Goal: Information Seeking & Learning: Find contact information

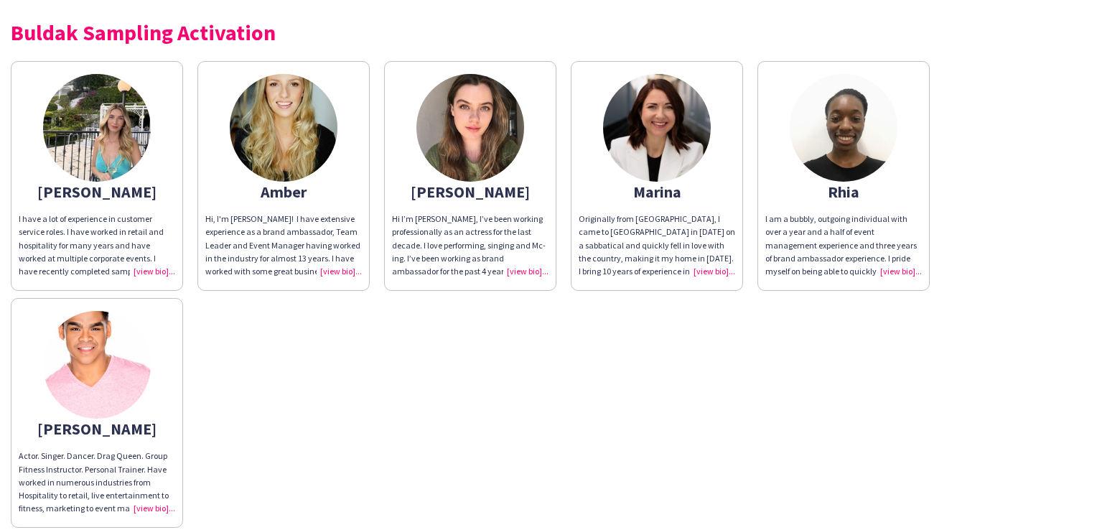
click at [531, 271] on div "Hi I’m [PERSON_NAME], I’ve been working professionally as an actress for the la…" at bounding box center [470, 244] width 156 height 65
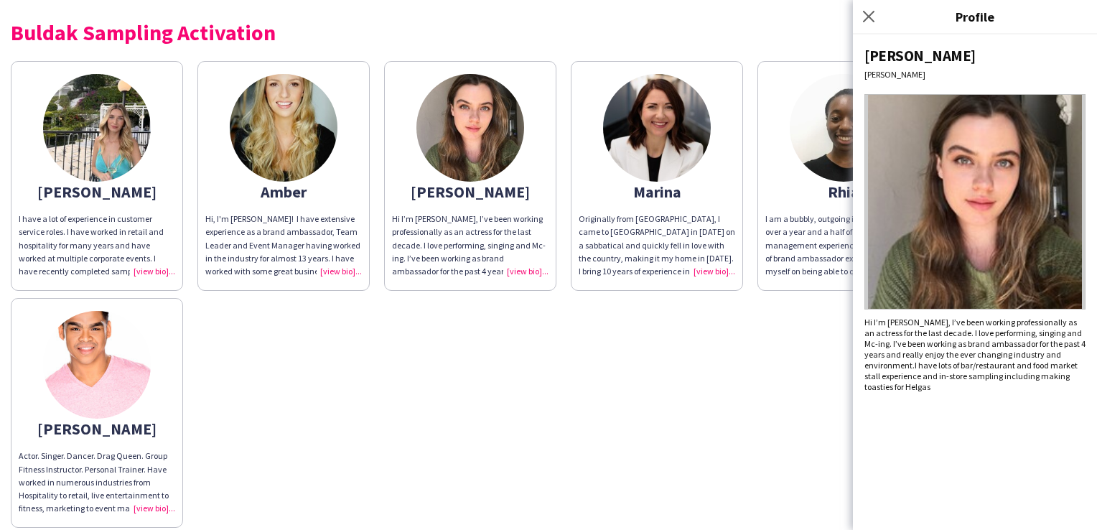
click at [336, 266] on div "Hi, I'm [PERSON_NAME]! I have extensive experience as a brand ambassador, Team …" at bounding box center [283, 244] width 156 height 65
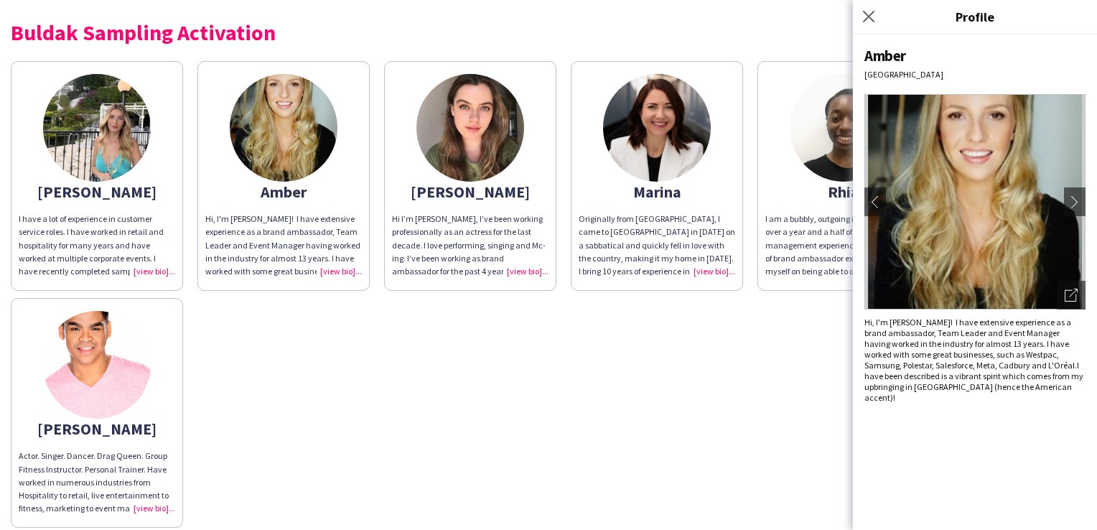
click at [148, 271] on div "I have a lot of experience in customer service roles. I have worked in retail a…" at bounding box center [97, 244] width 156 height 65
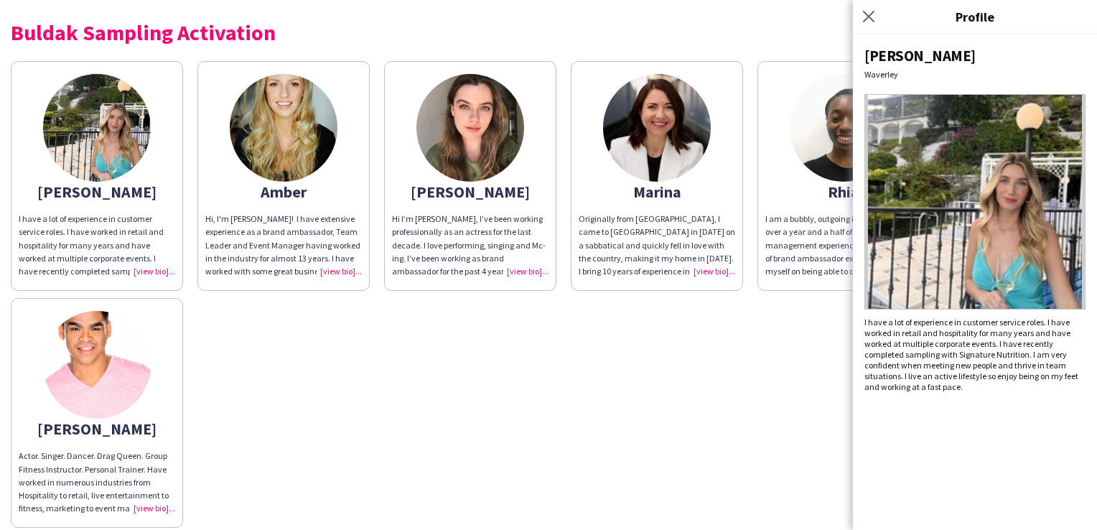
click at [144, 507] on div "Actor. Singer. Dancer. Drag Queen. Group Fitness Instructor. Personal Trainer. …" at bounding box center [97, 481] width 156 height 65
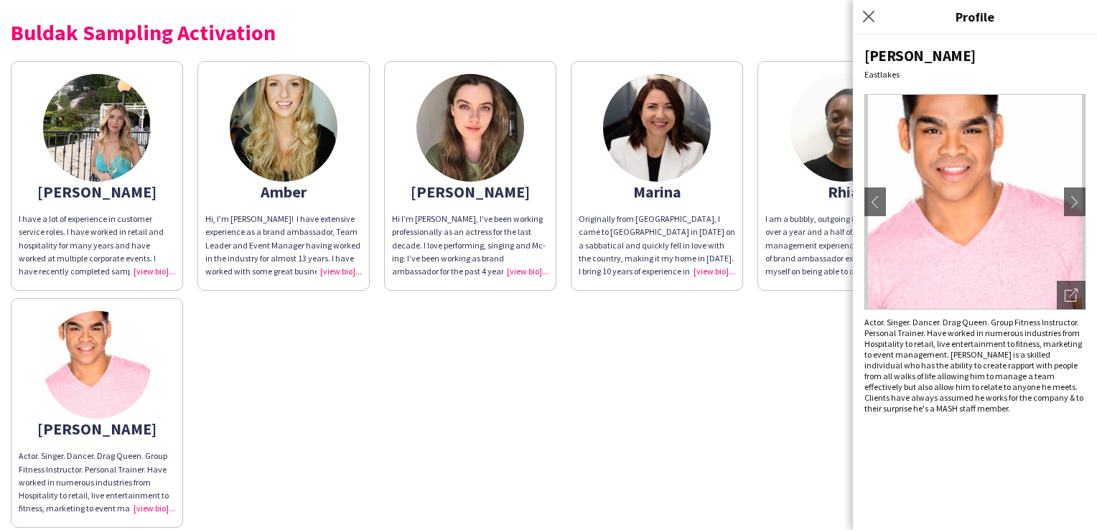
click at [711, 274] on div "Originally from [GEOGRAPHIC_DATA], I came to [GEOGRAPHIC_DATA] in [DATE] on a s…" at bounding box center [656, 244] width 156 height 65
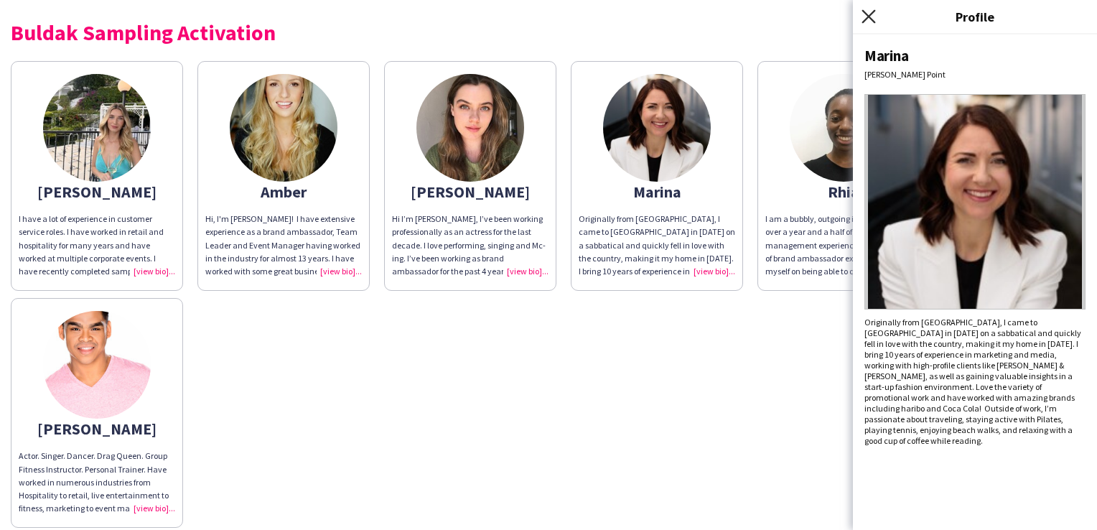
click at [862, 16] on icon "Close pop-in" at bounding box center [868, 16] width 14 height 14
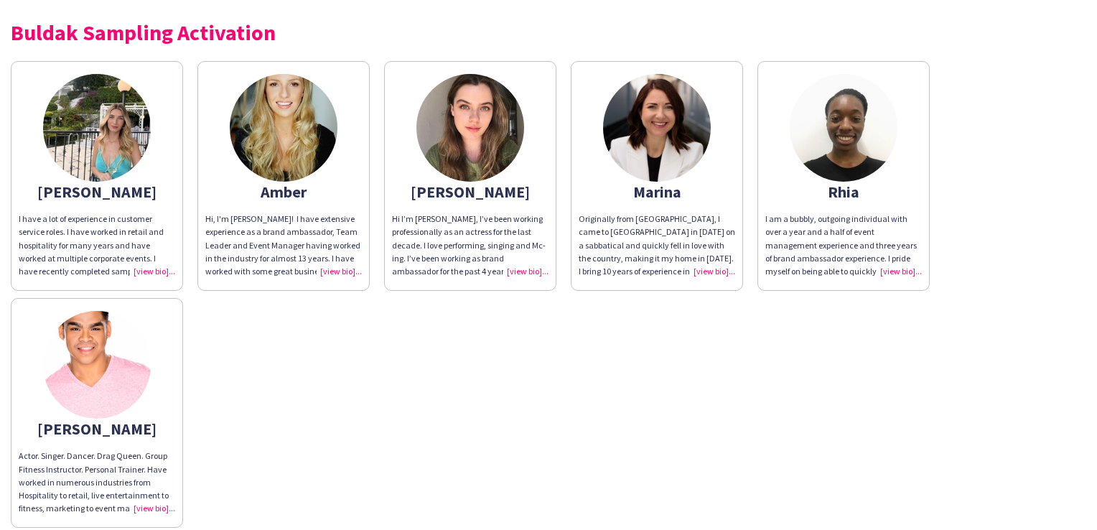
click at [885, 265] on div "I am a bubbly, outgoing individual with over a year and a half of event managem…" at bounding box center [843, 244] width 156 height 65
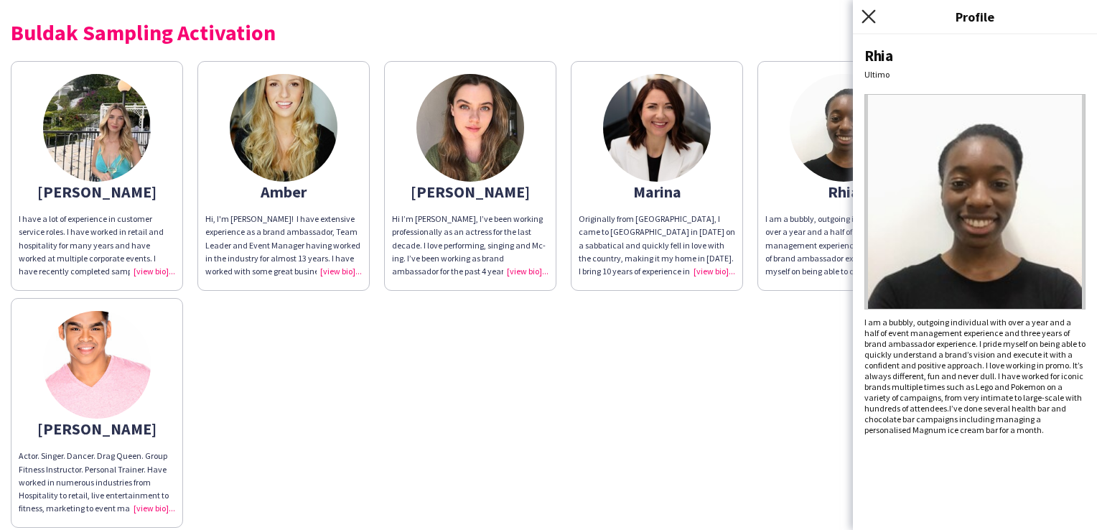
click at [868, 11] on icon "Close pop-in" at bounding box center [868, 16] width 14 height 14
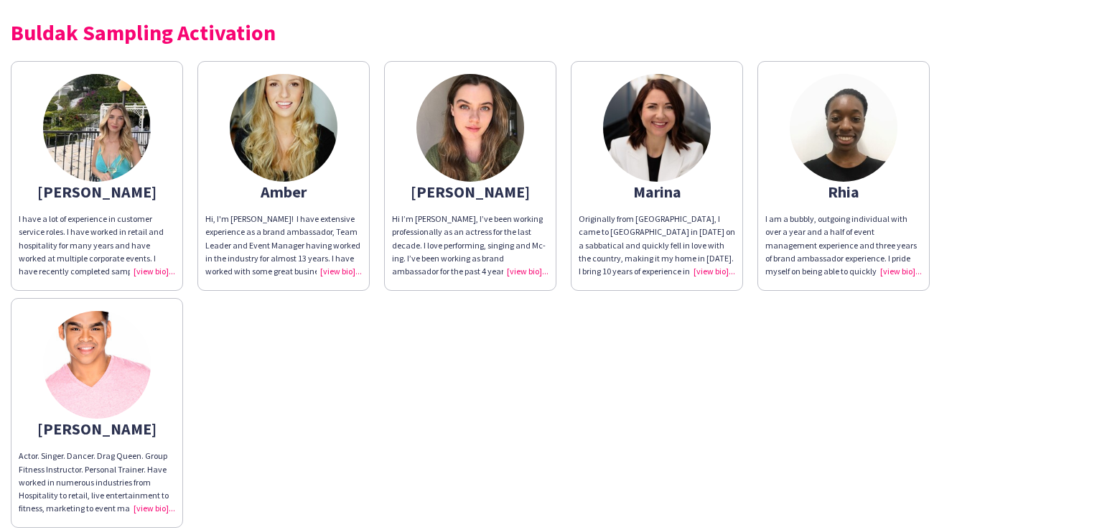
click at [329, 266] on div "Hi, I'm [PERSON_NAME]! I have extensive experience as a brand ambassador, Team …" at bounding box center [283, 244] width 156 height 65
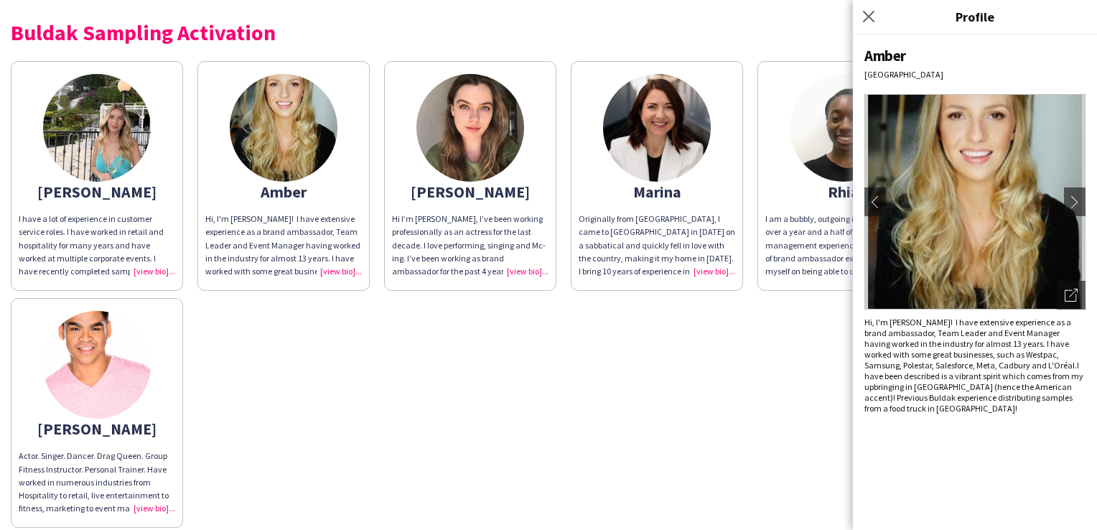
click at [711, 268] on div "Originally from [GEOGRAPHIC_DATA], I came to [GEOGRAPHIC_DATA] in [DATE] on a s…" at bounding box center [656, 244] width 156 height 65
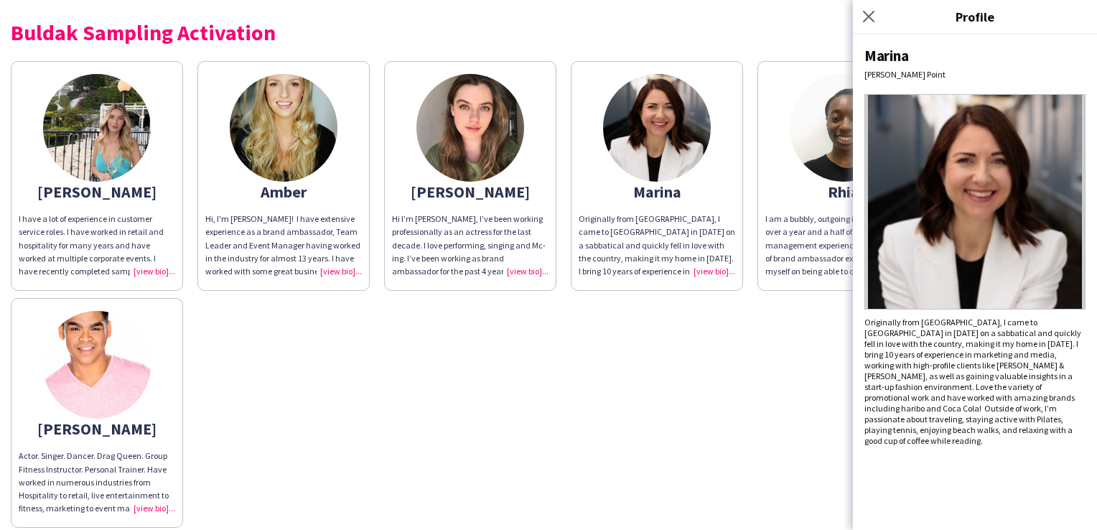
click at [520, 274] on div "Hi I’m [PERSON_NAME], I’ve been working professionally as an actress for the la…" at bounding box center [470, 244] width 156 height 65
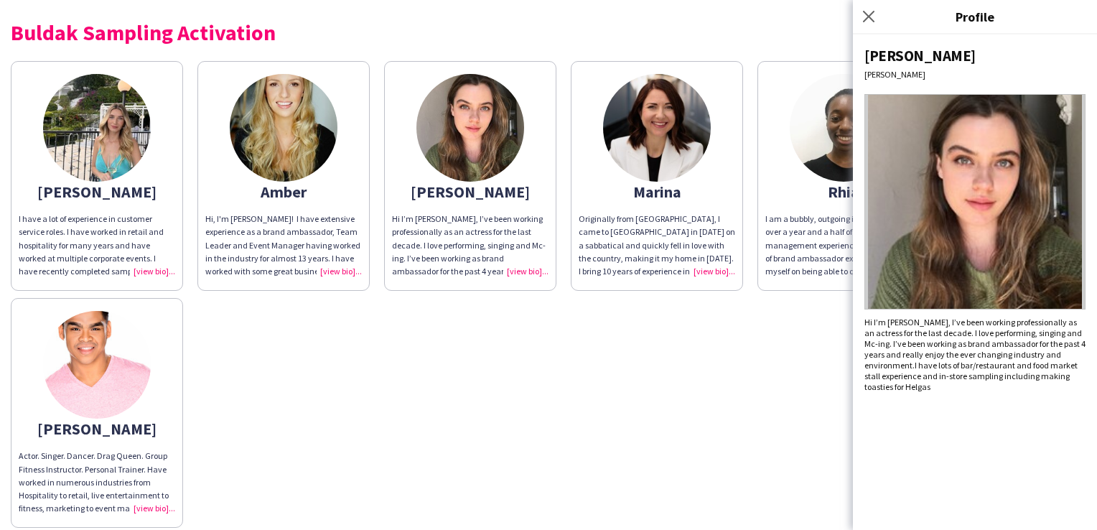
click at [143, 271] on div "I have a lot of experience in customer service roles. I have worked in retail a…" at bounding box center [97, 244] width 156 height 65
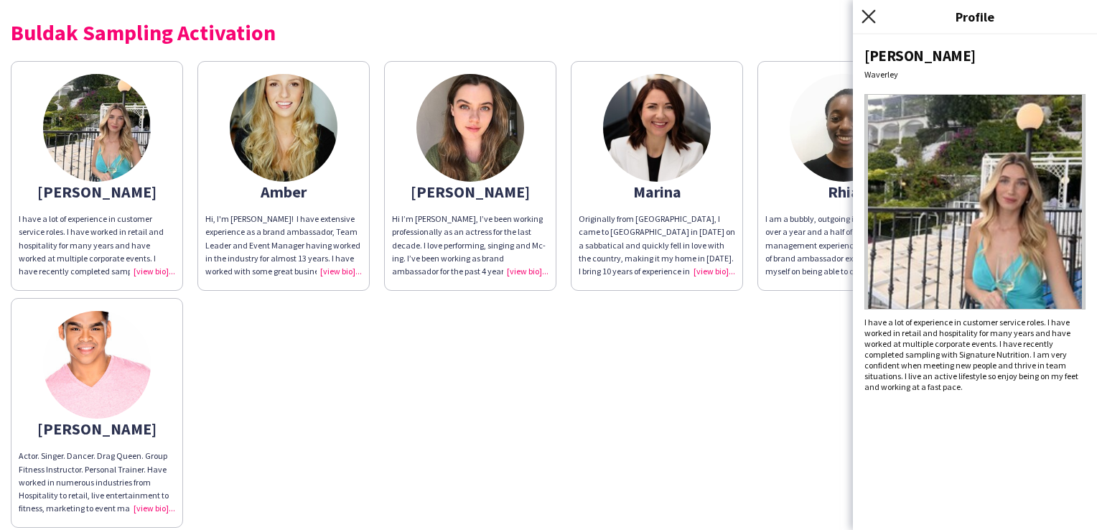
click at [867, 12] on icon "Close pop-in" at bounding box center [868, 16] width 14 height 14
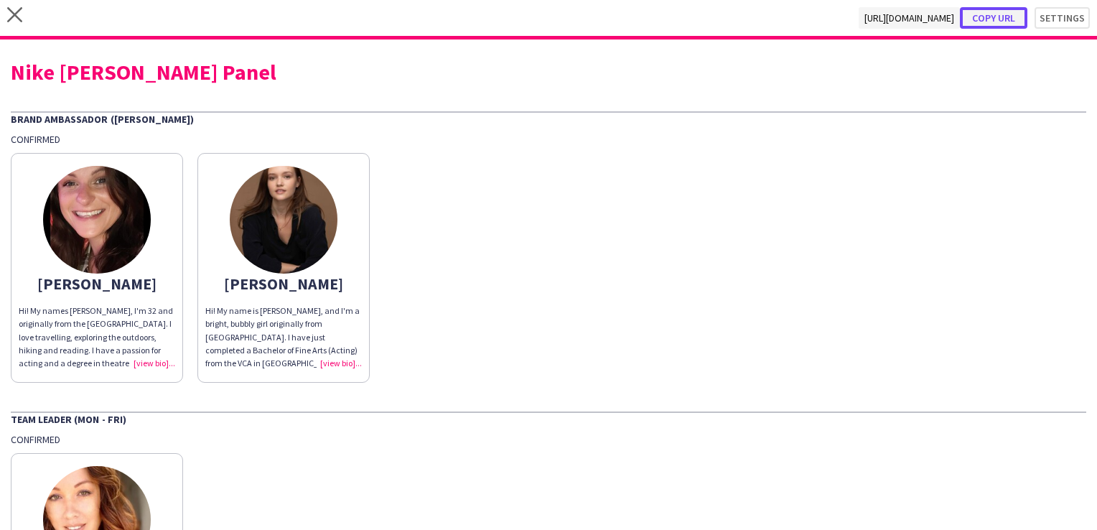
click at [990, 11] on button "Copy url" at bounding box center [993, 18] width 67 height 22
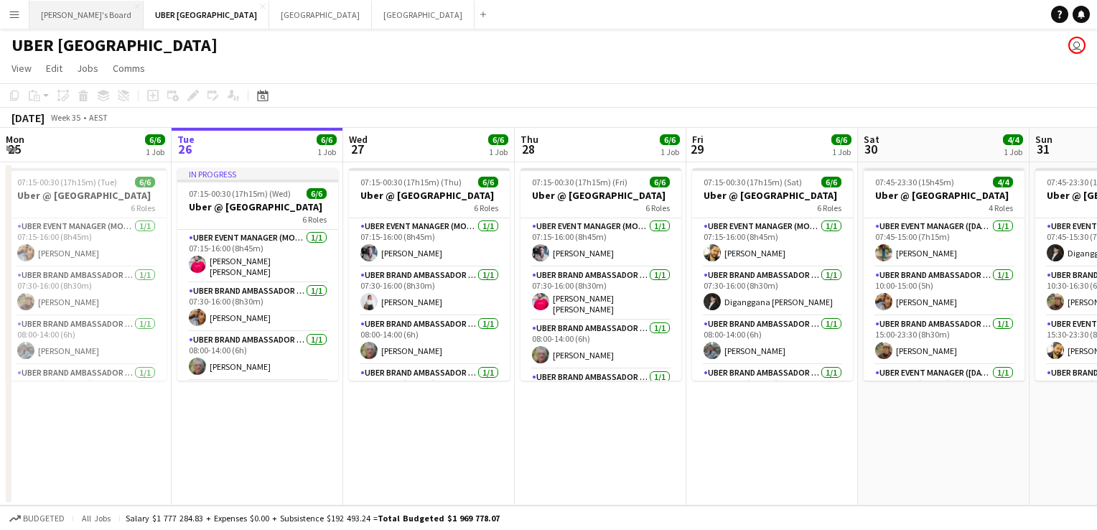
click at [69, 13] on button "Tennille's Board Close" at bounding box center [86, 15] width 114 height 28
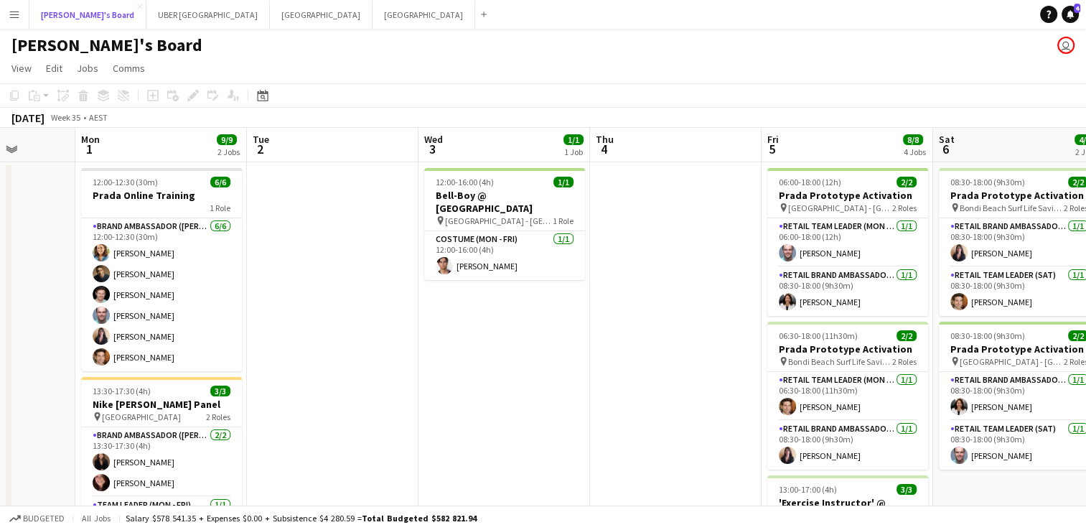
scroll to position [241, 0]
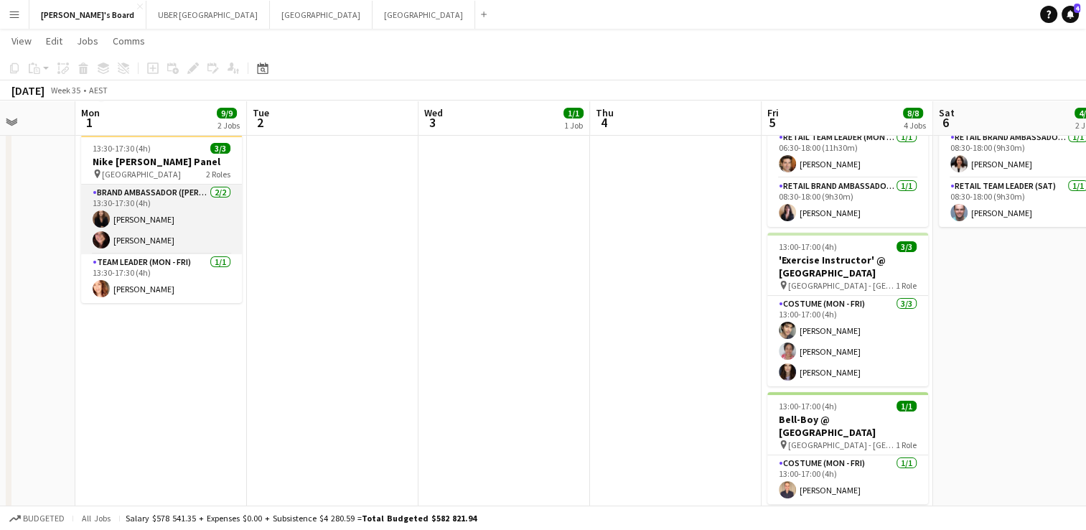
click at [164, 229] on app-card-role "Brand Ambassador (Mon - Fri) 2/2 13:30-17:30 (4h) Kim Clifton Adele Young" at bounding box center [161, 219] width 161 height 70
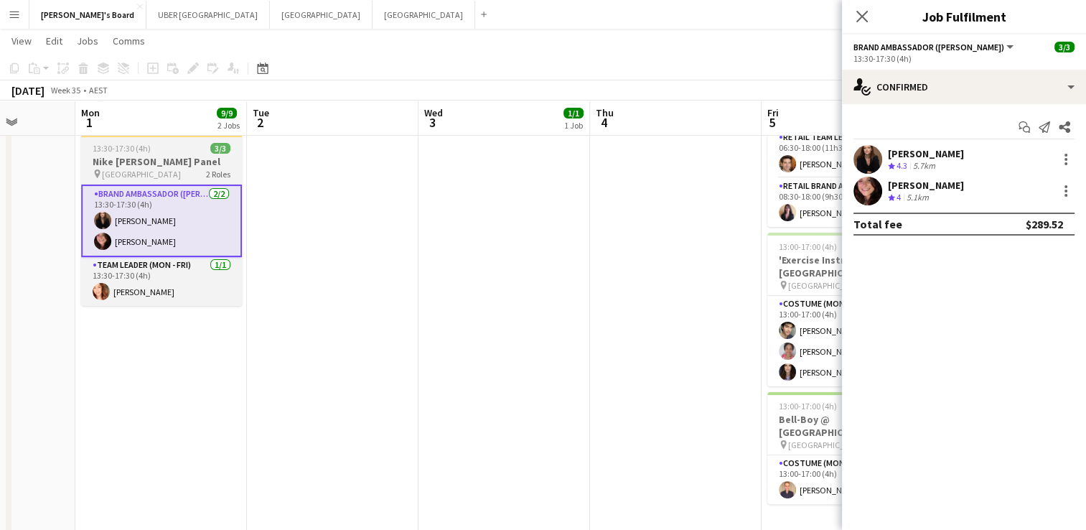
click at [161, 168] on div "pin Opera House 2 Roles" at bounding box center [161, 173] width 161 height 11
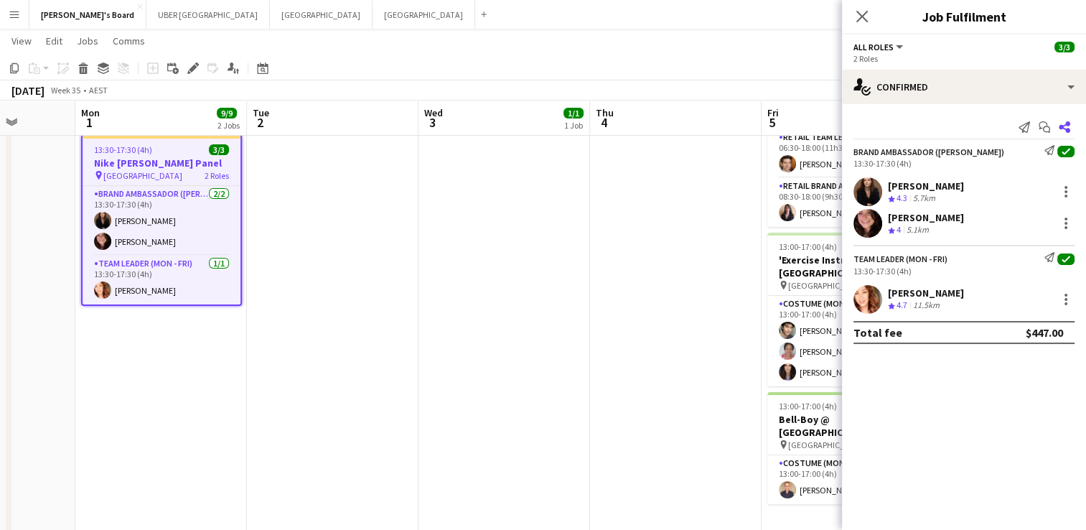
click at [1064, 132] on icon "Share" at bounding box center [1064, 126] width 11 height 11
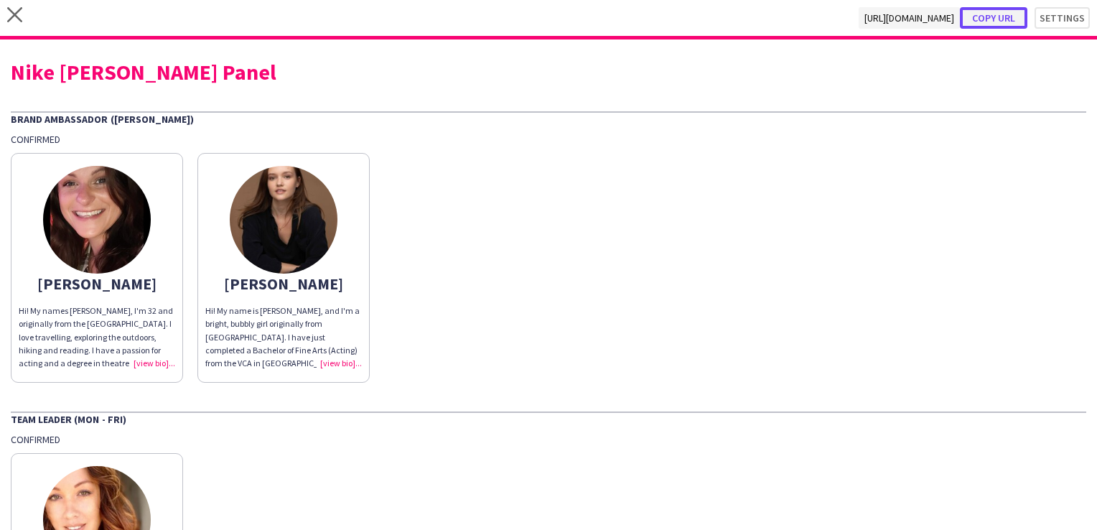
click at [984, 19] on button "Copy url" at bounding box center [993, 18] width 67 height 22
click at [17, 8] on icon "close" at bounding box center [14, 14] width 15 height 15
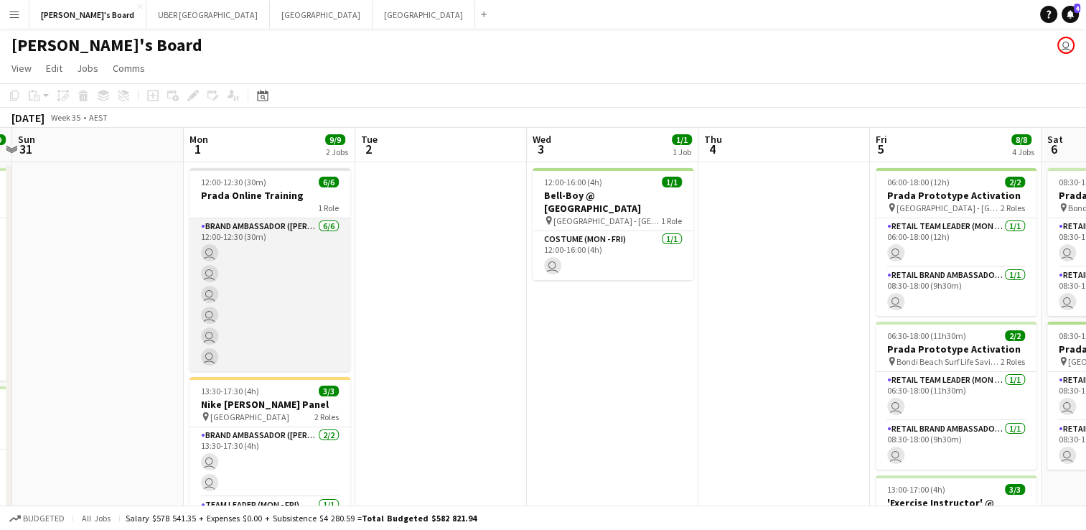
scroll to position [181, 0]
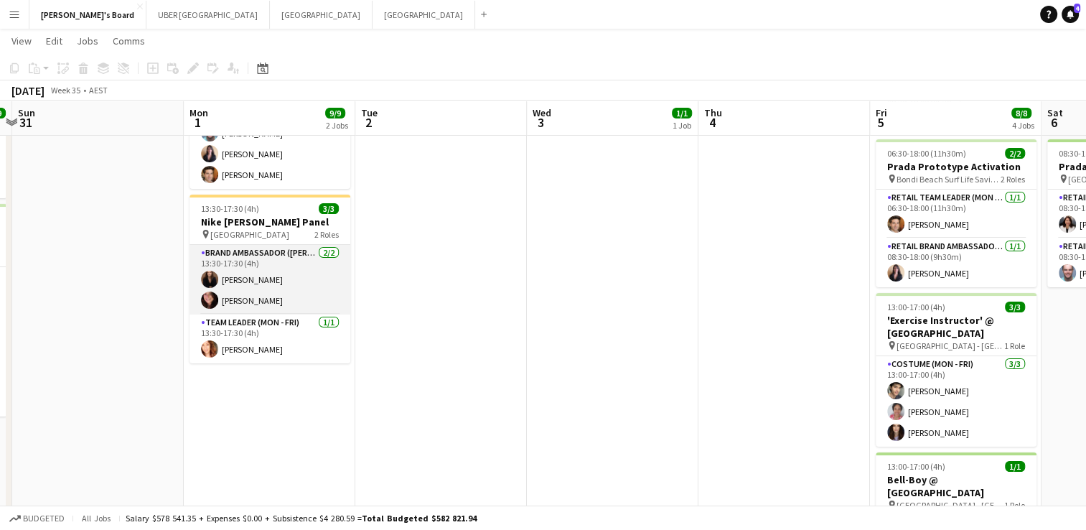
click at [227, 276] on app-card-role "Brand Ambassador (Mon - Fri) 2/2 13:30-17:30 (4h) Kim Clifton Adele Young" at bounding box center [269, 280] width 161 height 70
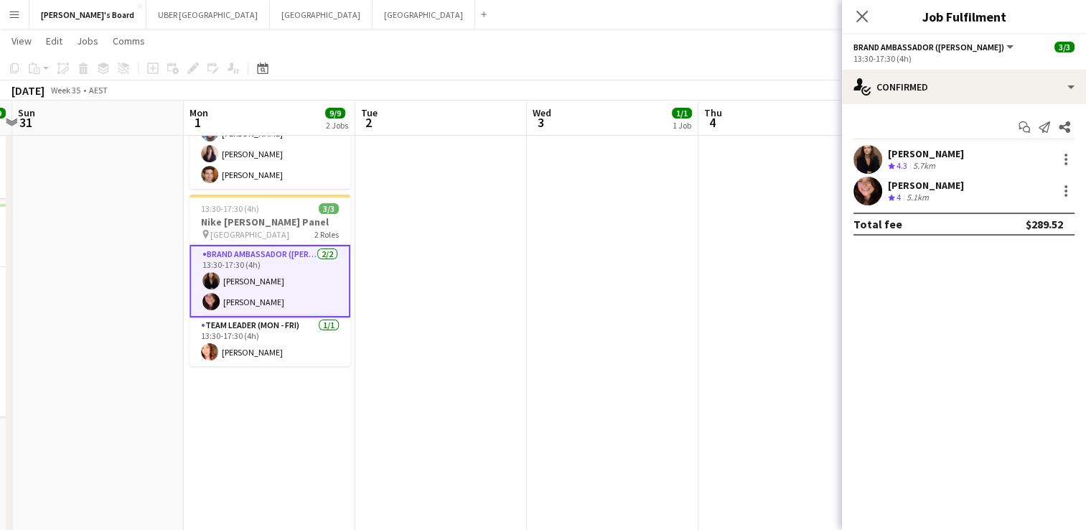
click at [913, 146] on div "Kim Clifton Crew rating 4.3 5.7km" at bounding box center [964, 159] width 244 height 29
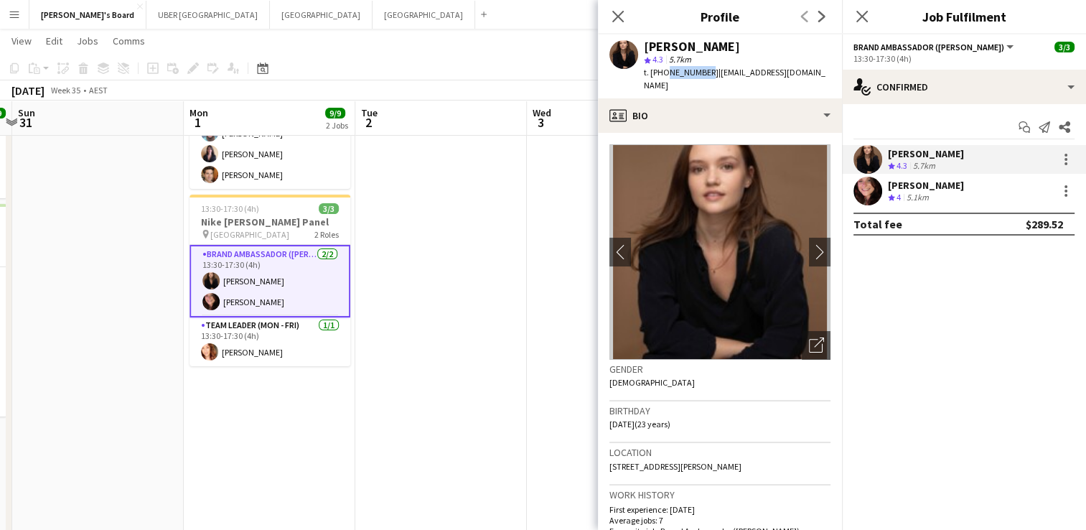
drag, startPoint x: 701, startPoint y: 74, endPoint x: 663, endPoint y: 75, distance: 38.1
click at [663, 75] on span "t. +61432609985" at bounding box center [681, 72] width 75 height 11
copy span "432609985"
click at [919, 182] on div "Adele Young" at bounding box center [926, 185] width 76 height 13
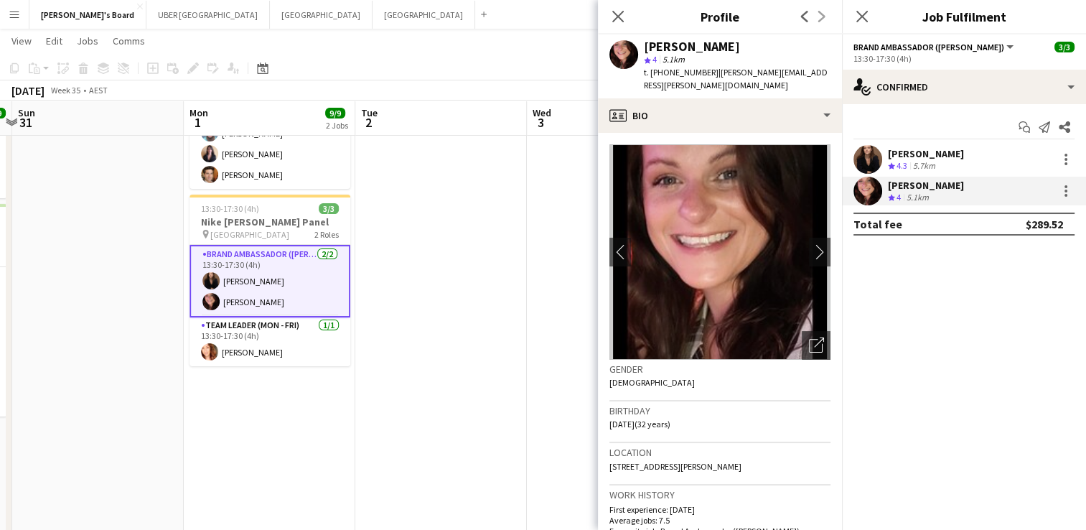
drag, startPoint x: 707, startPoint y: 71, endPoint x: 664, endPoint y: 80, distance: 43.9
click at [664, 80] on div "Adele Young star 4 5.1km t. +610430154687 | adele-young@hotmail.co.uk" at bounding box center [720, 66] width 244 height 64
copy span "0430154687"
click at [233, 351] on app-card-role "Team Leader (Mon - Fri) 1/1 13:30-17:30 (4h) Mel Goh" at bounding box center [269, 341] width 161 height 49
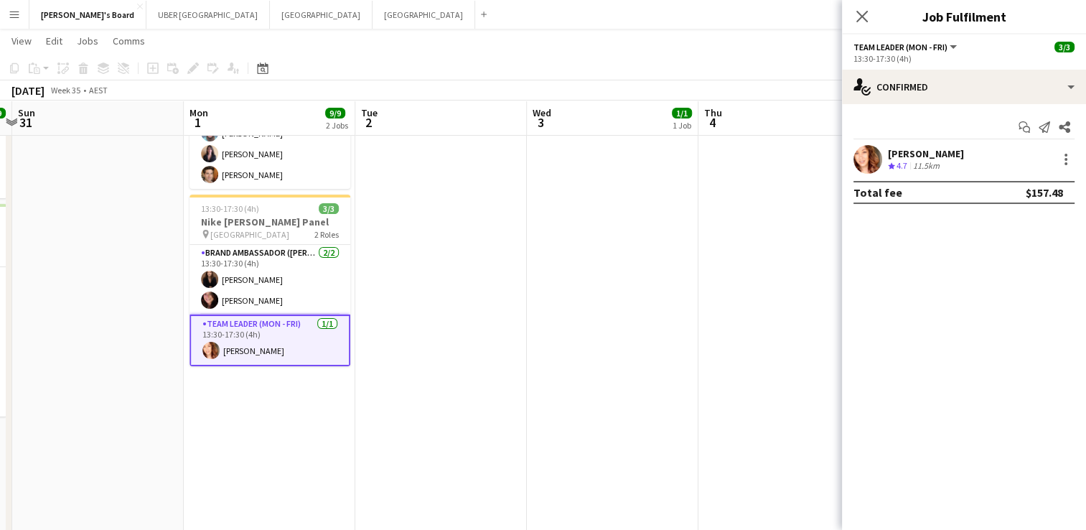
click at [917, 147] on div "Mel Goh" at bounding box center [926, 153] width 76 height 13
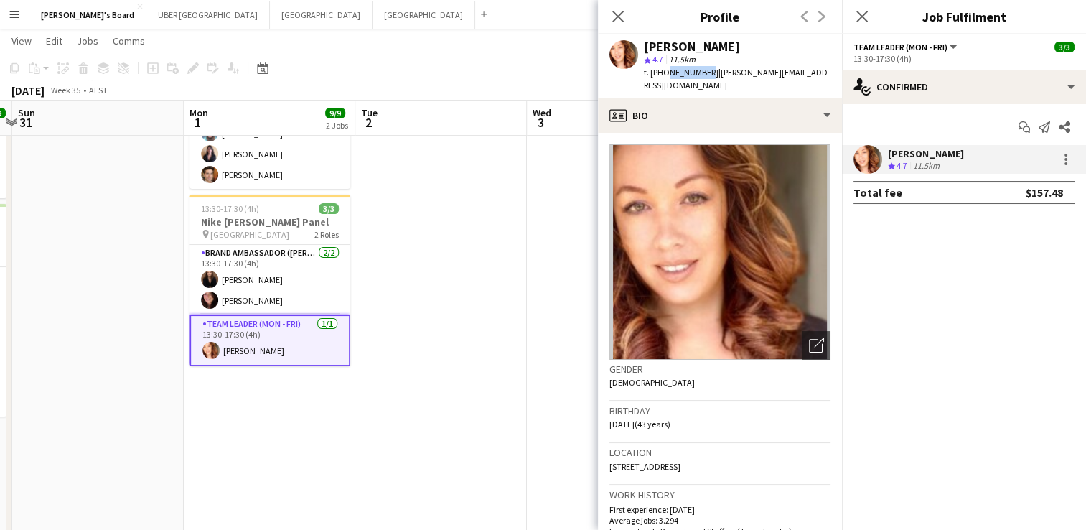
drag, startPoint x: 701, startPoint y: 75, endPoint x: 662, endPoint y: 79, distance: 39.6
click at [662, 79] on div "t. +61413403673 | melanie.goh82@gmail.com" at bounding box center [737, 79] width 187 height 26
copy span "413403673"
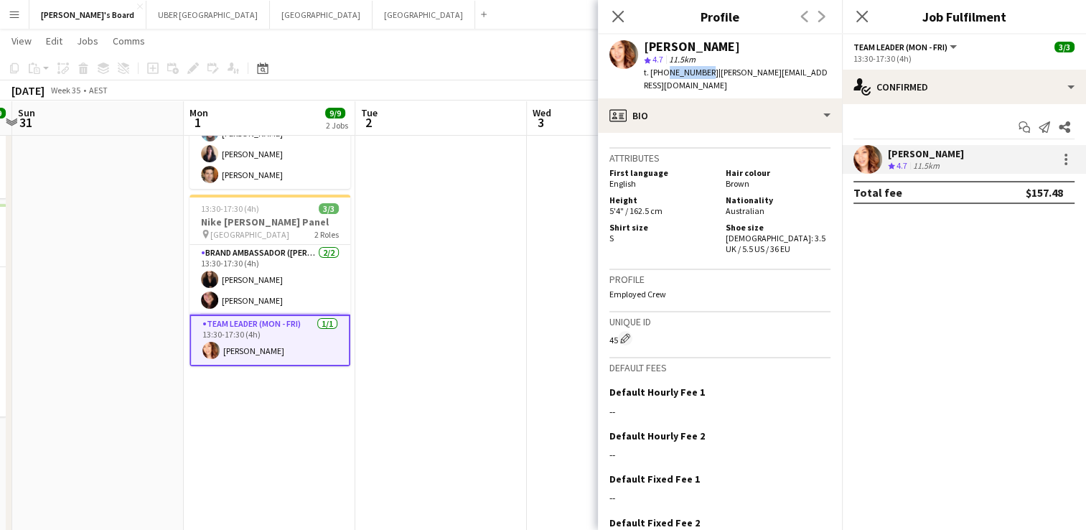
scroll to position [678, 0]
click at [861, 17] on icon at bounding box center [862, 16] width 14 height 14
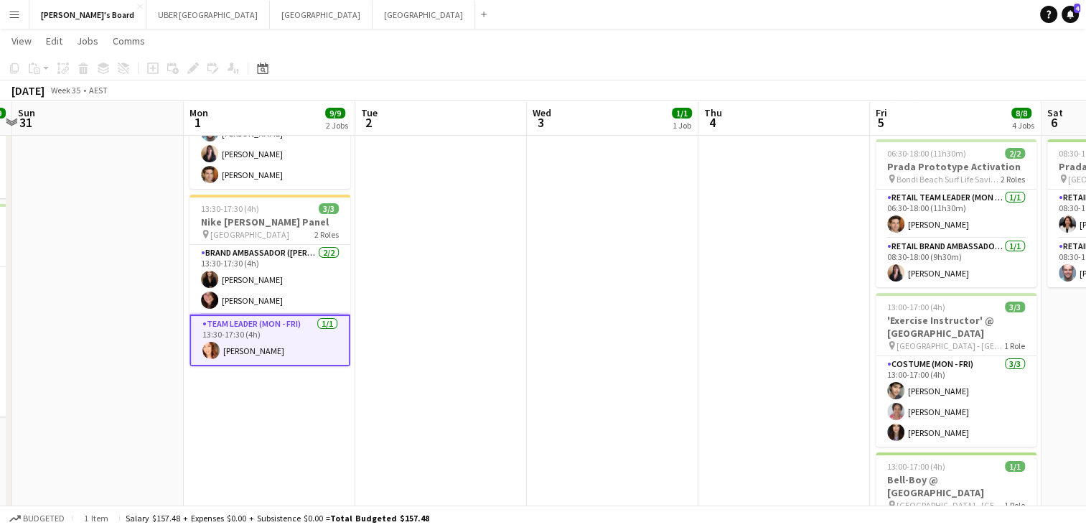
click at [412, 369] on app-date-cell at bounding box center [441, 457] width 172 height 954
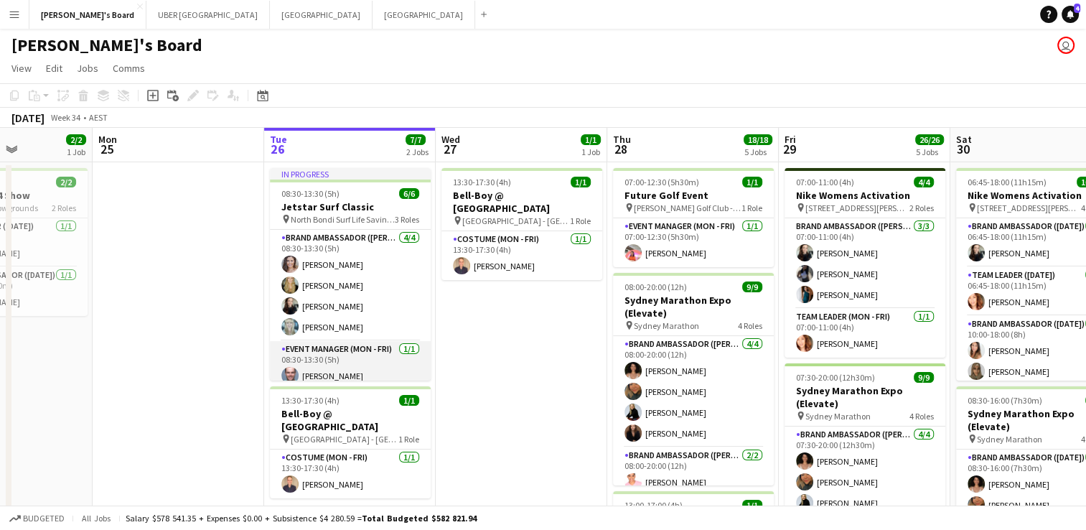
scroll to position [1, 0]
click at [378, 343] on app-card-role "Event Manager (Mon - Fri) 1/1 08:30-13:30 (5h) Mark Heap" at bounding box center [350, 363] width 161 height 49
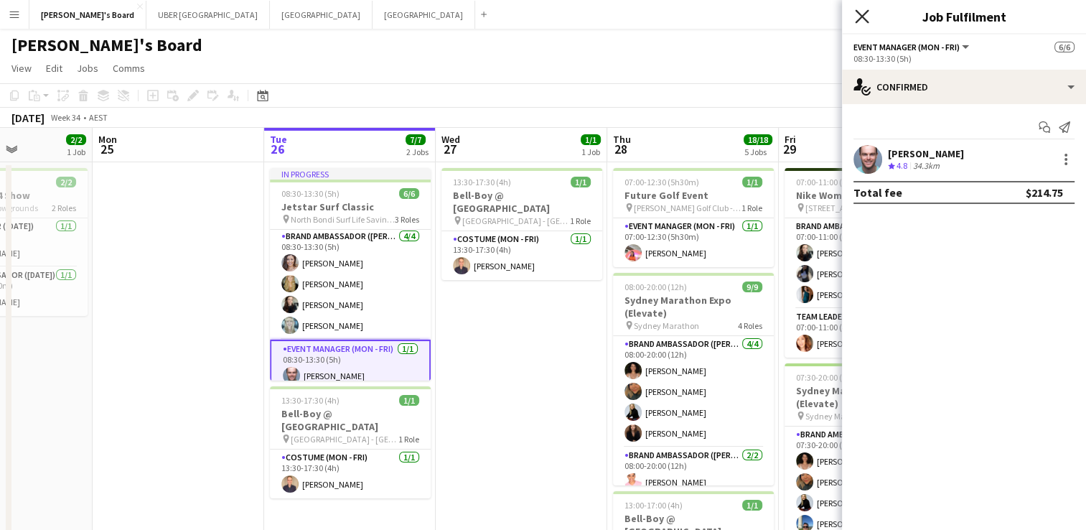
click at [858, 16] on icon "Close pop-in" at bounding box center [862, 16] width 14 height 14
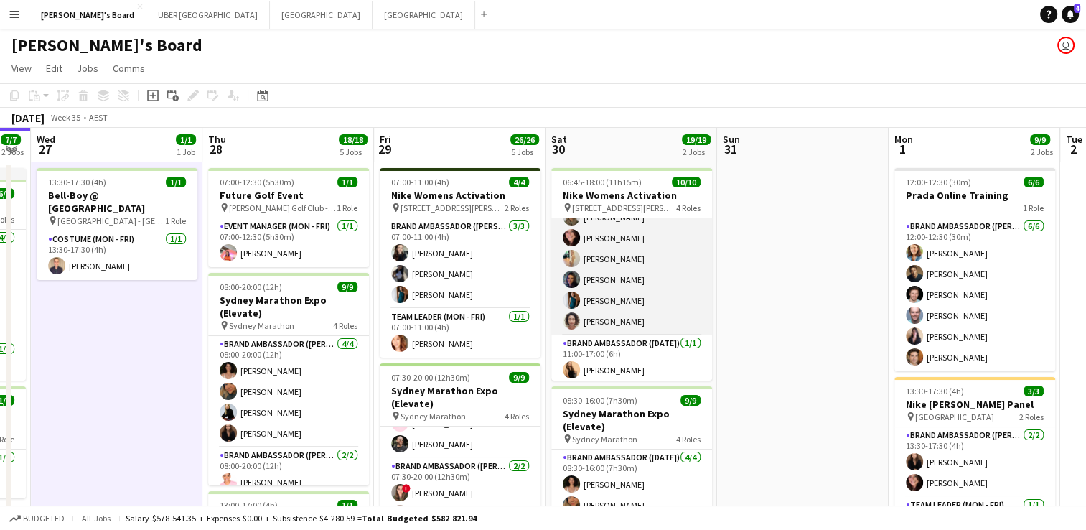
scroll to position [158, 0]
click at [617, 314] on app-card-role "Brand Ambassador (Saturday) 7/7 10:00-18:00 (8h) Talia Zappia Zoya Naqvi Adele …" at bounding box center [631, 245] width 161 height 174
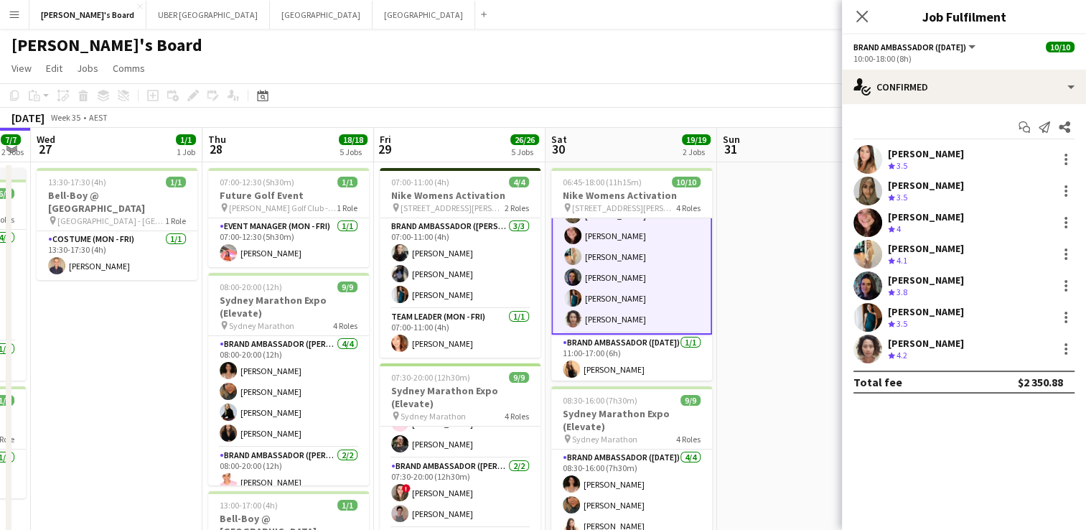
scroll to position [159, 0]
click at [916, 340] on div "Vararat Yingsoong" at bounding box center [926, 343] width 76 height 13
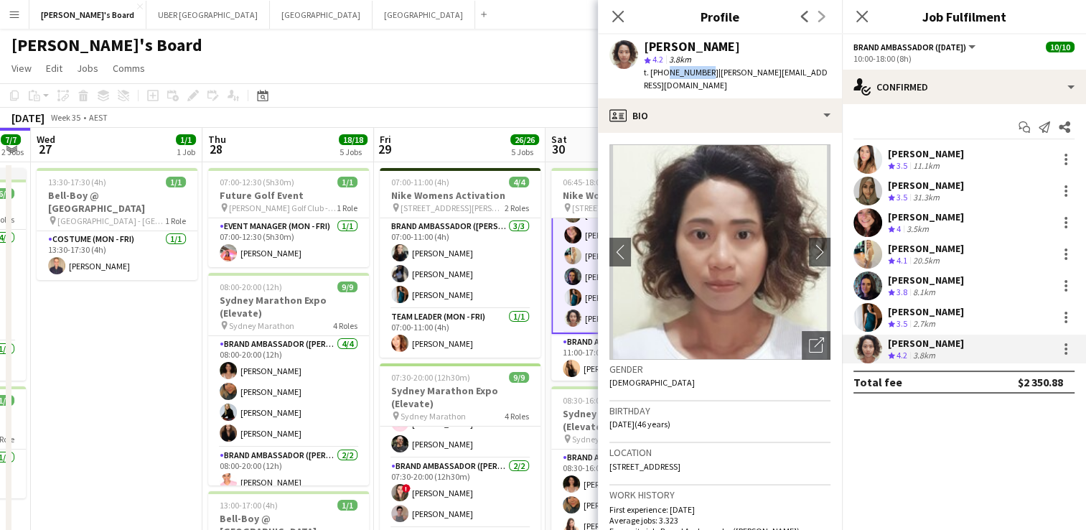
drag, startPoint x: 701, startPoint y: 74, endPoint x: 664, endPoint y: 72, distance: 37.3
click at [664, 72] on span "t. +61433160440" at bounding box center [681, 72] width 75 height 11
copy span "433160440"
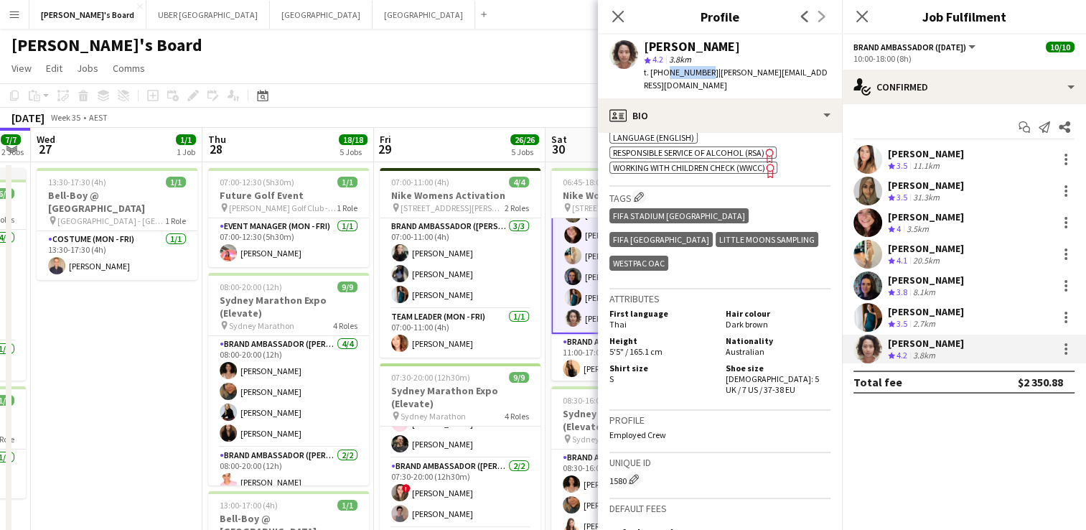
scroll to position [682, 0]
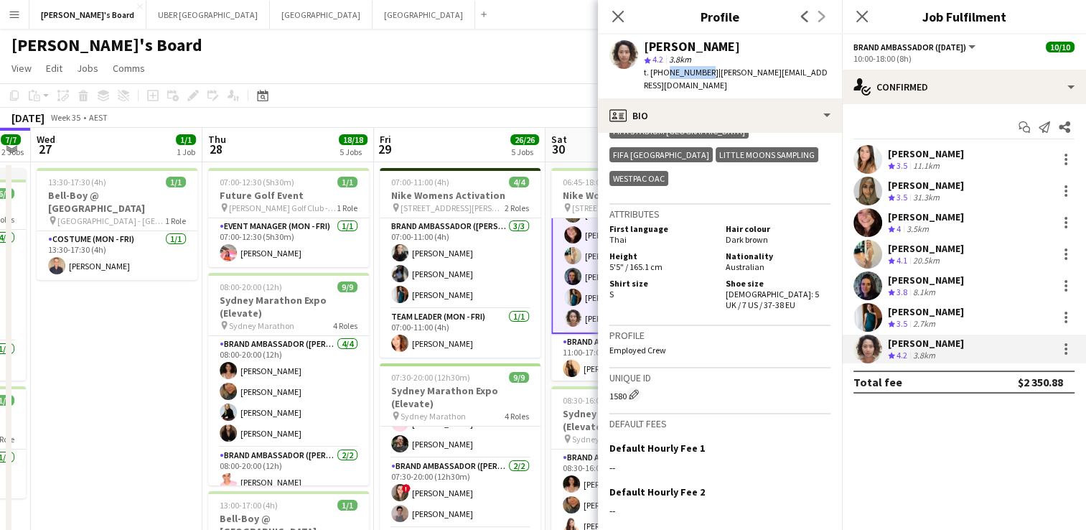
copy span "433160440"
click at [862, 15] on icon at bounding box center [862, 16] width 14 height 14
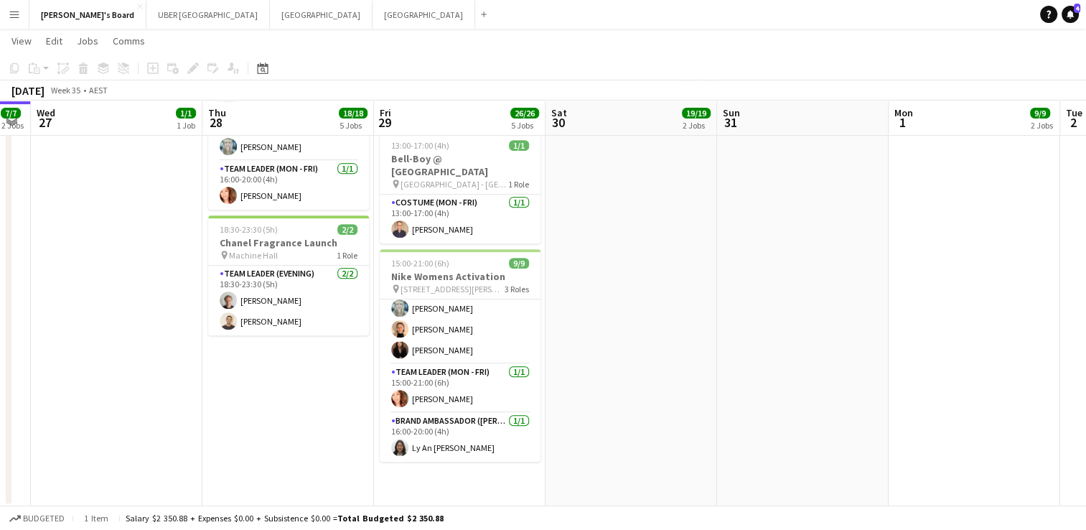
scroll to position [609, 0]
click at [434, 431] on app-card-role "Brand Ambassador (Mon - Fri) 1/1 16:00-20:00 (4h) Ly An Dinh" at bounding box center [460, 436] width 161 height 49
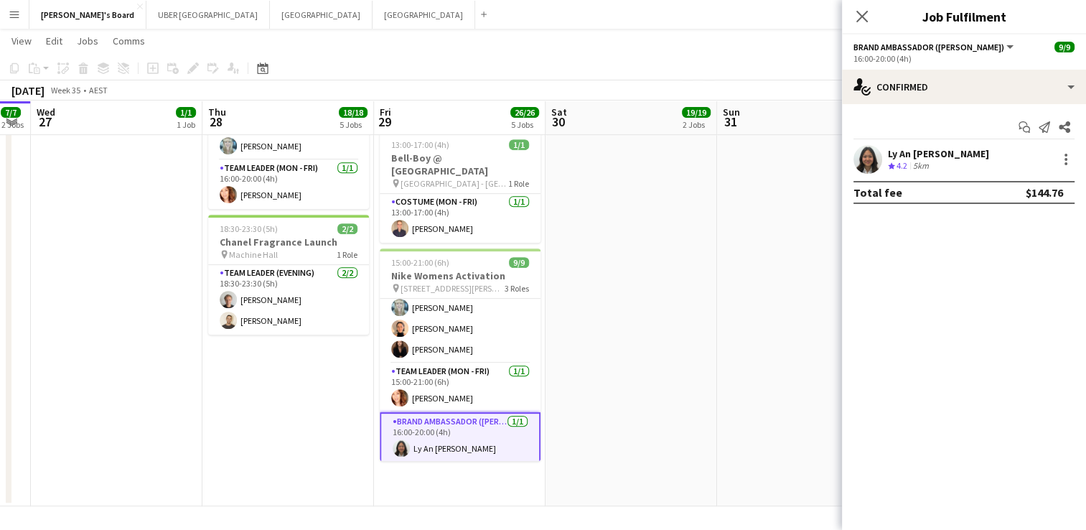
click at [919, 151] on div "Ly An Dinh" at bounding box center [938, 153] width 101 height 13
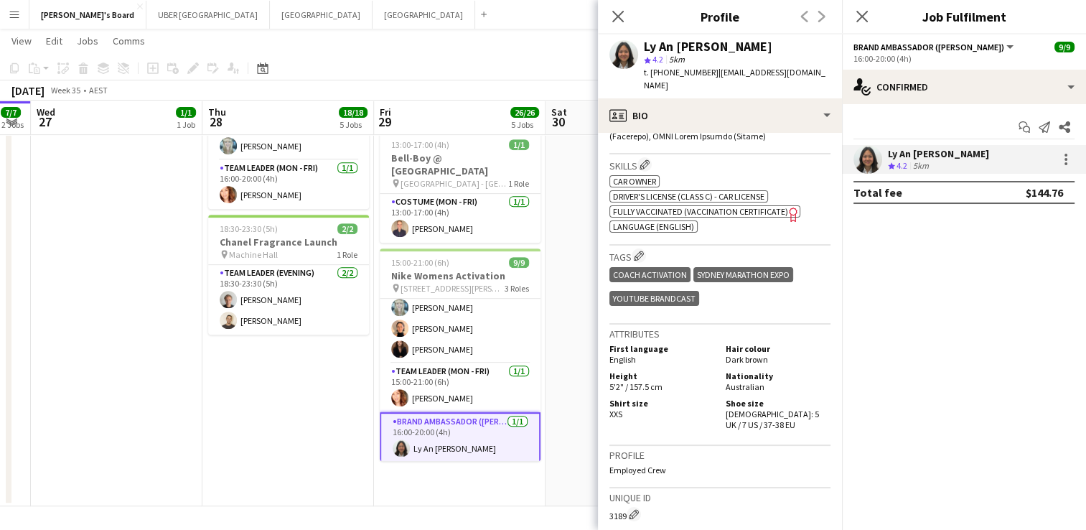
scroll to position [717, 0]
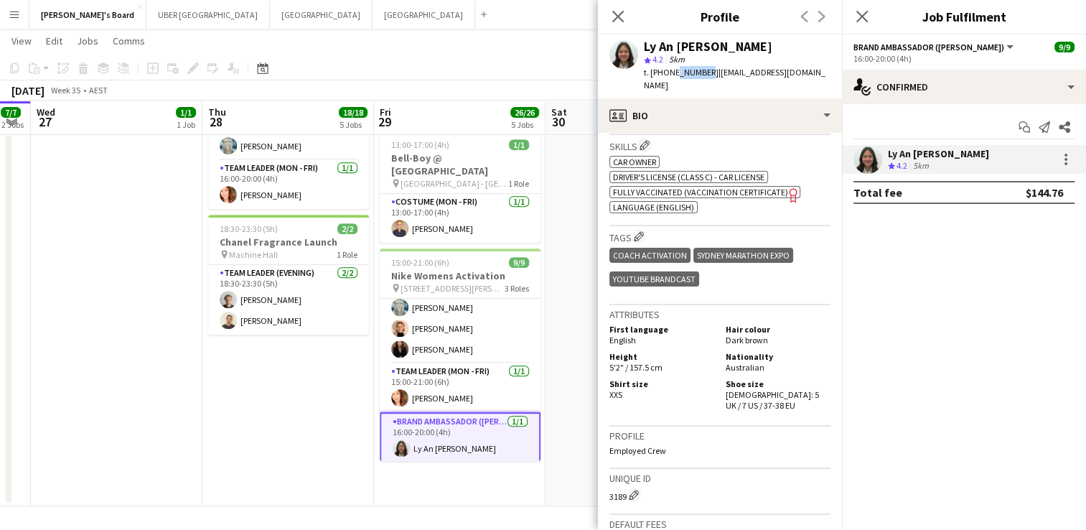
drag, startPoint x: 702, startPoint y: 73, endPoint x: 672, endPoint y: 73, distance: 29.4
click at [672, 73] on span "t. +61466097971" at bounding box center [681, 72] width 75 height 11
click at [670, 73] on span "t. +61466097971" at bounding box center [681, 72] width 75 height 11
click at [675, 75] on span "t. +61466097971" at bounding box center [681, 72] width 75 height 11
drag, startPoint x: 700, startPoint y: 73, endPoint x: 665, endPoint y: 73, distance: 35.2
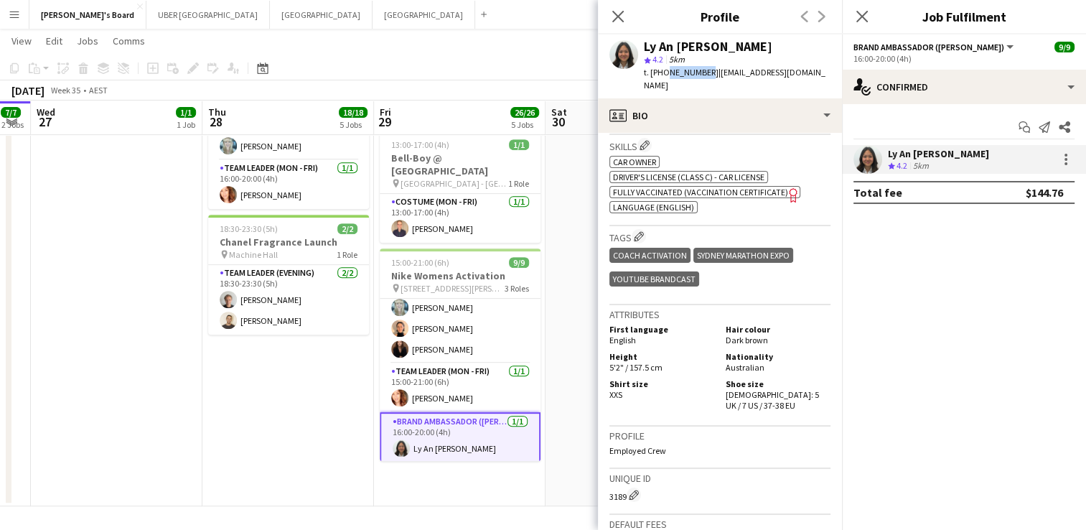
click at [665, 73] on span "t. +61466097971" at bounding box center [681, 72] width 75 height 11
copy span "466097971"
click at [866, 16] on icon "Close pop-in" at bounding box center [862, 16] width 14 height 14
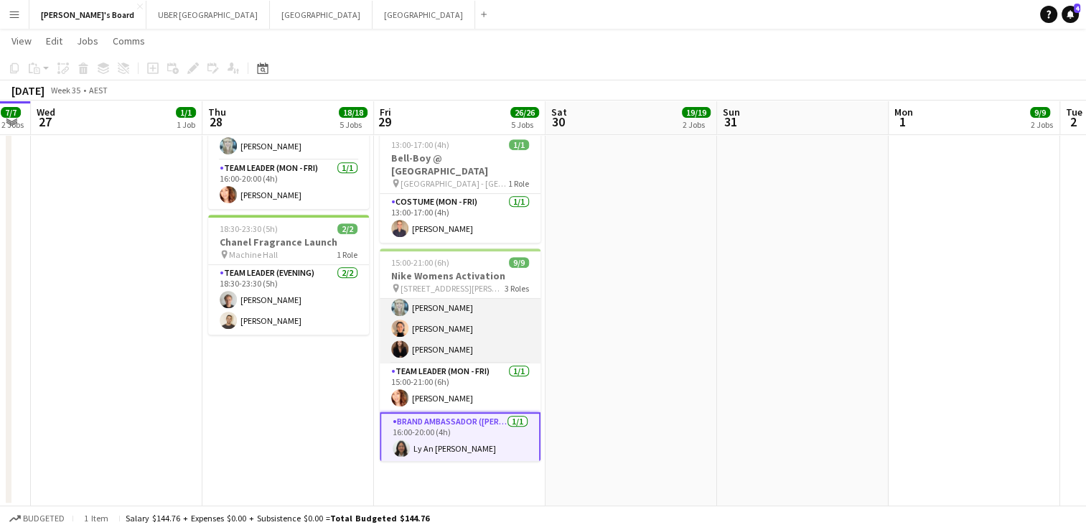
click at [429, 333] on app-card-role "Brand Ambassador (Mon - Fri) 7/7 15:00-21:00 (6h) Sharna O’Toole Zoya Naqvi Tal…" at bounding box center [460, 276] width 161 height 174
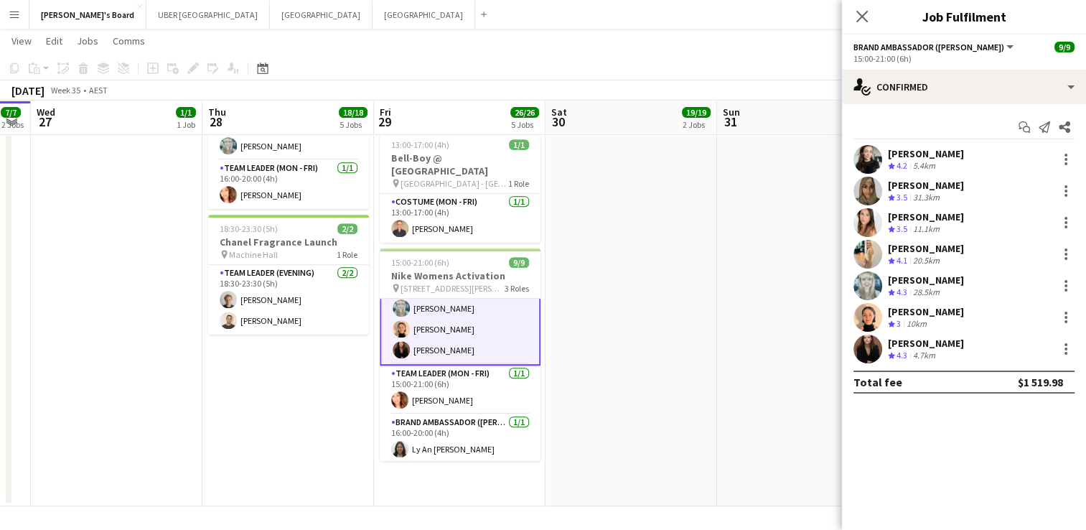
click at [896, 346] on div "Kim Clifton" at bounding box center [926, 343] width 76 height 13
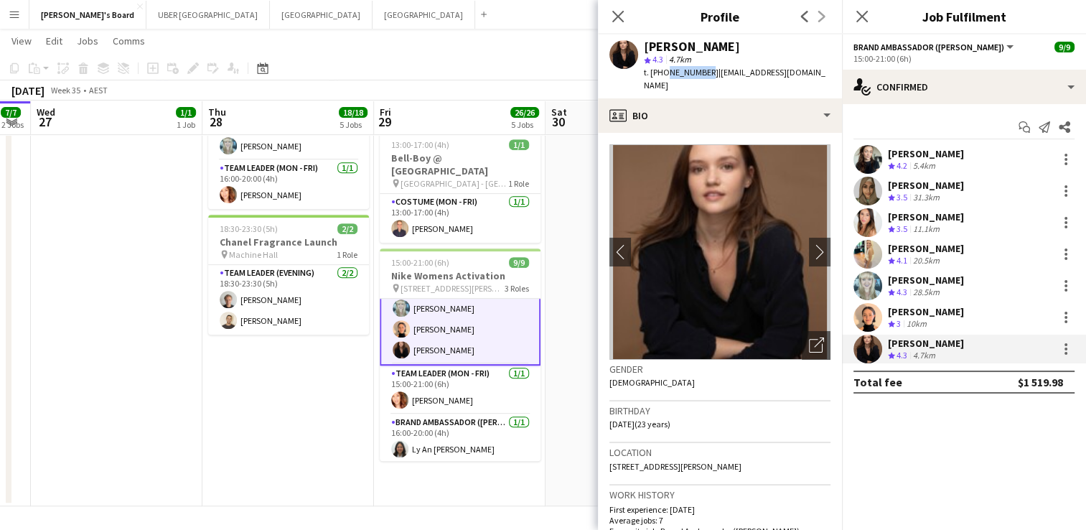
drag, startPoint x: 702, startPoint y: 73, endPoint x: 663, endPoint y: 74, distance: 38.8
click at [663, 74] on span "t. +61432609985" at bounding box center [681, 72] width 75 height 11
copy span "432609985"
click at [866, 17] on icon "Close pop-in" at bounding box center [862, 16] width 14 height 14
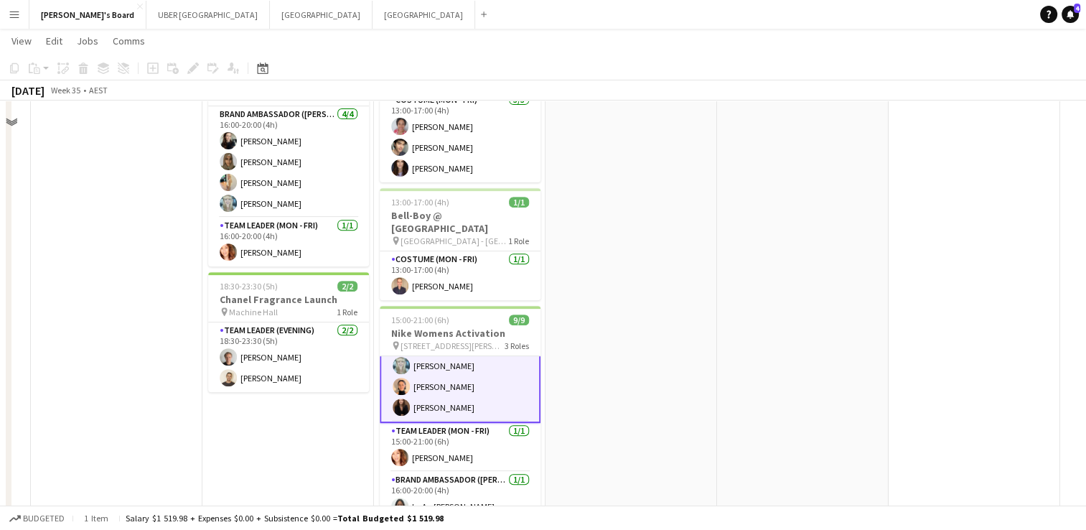
scroll to position [266, 0]
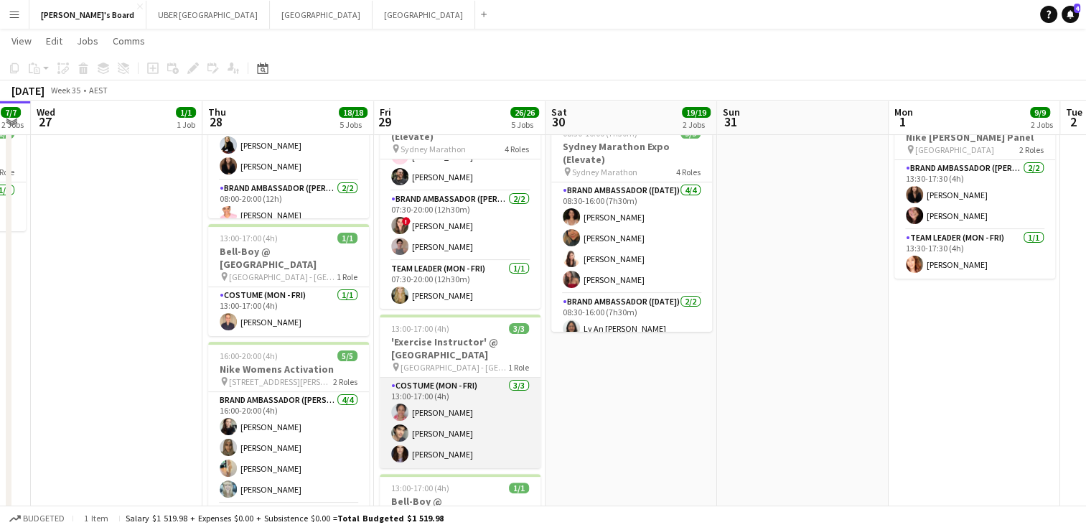
click at [419, 432] on app-card-role "Costume (Mon - Fri) 3/3 13:00-17:00 (4h) Shana Robinson Nicholas Sampson Emma R…" at bounding box center [460, 423] width 161 height 90
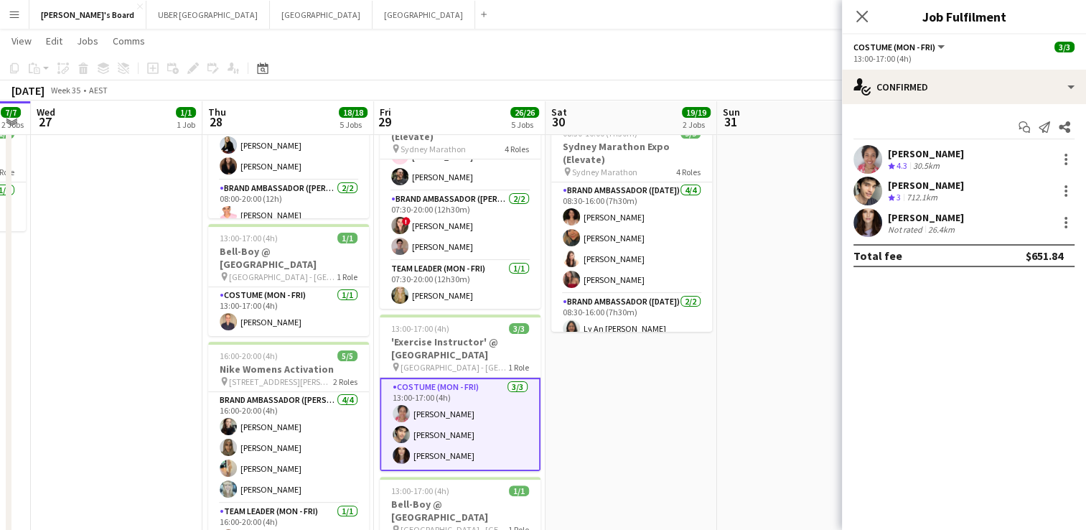
click at [918, 183] on div "Nicholas Sampson" at bounding box center [926, 185] width 76 height 13
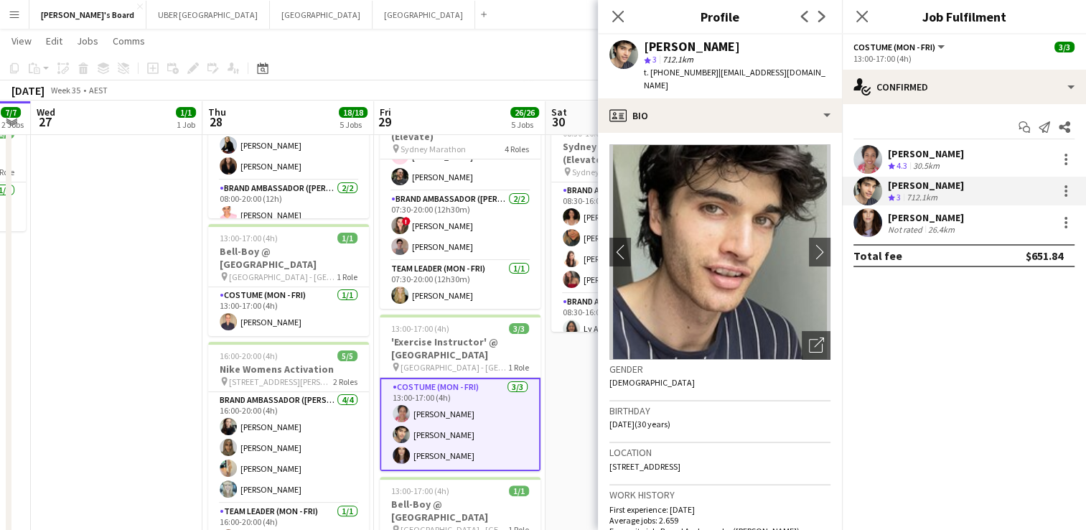
scroll to position [350, 0]
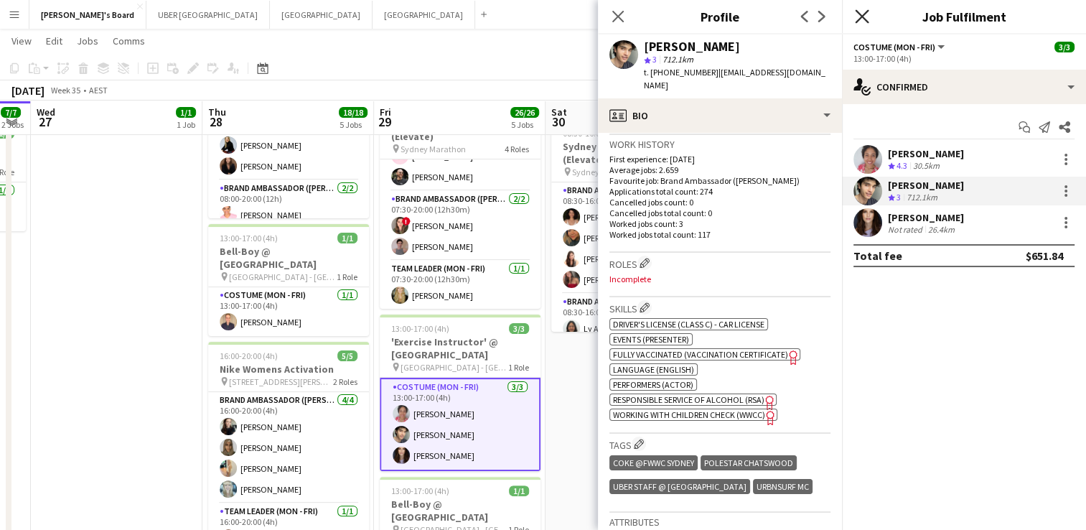
click at [858, 19] on icon "Close pop-in" at bounding box center [862, 16] width 14 height 14
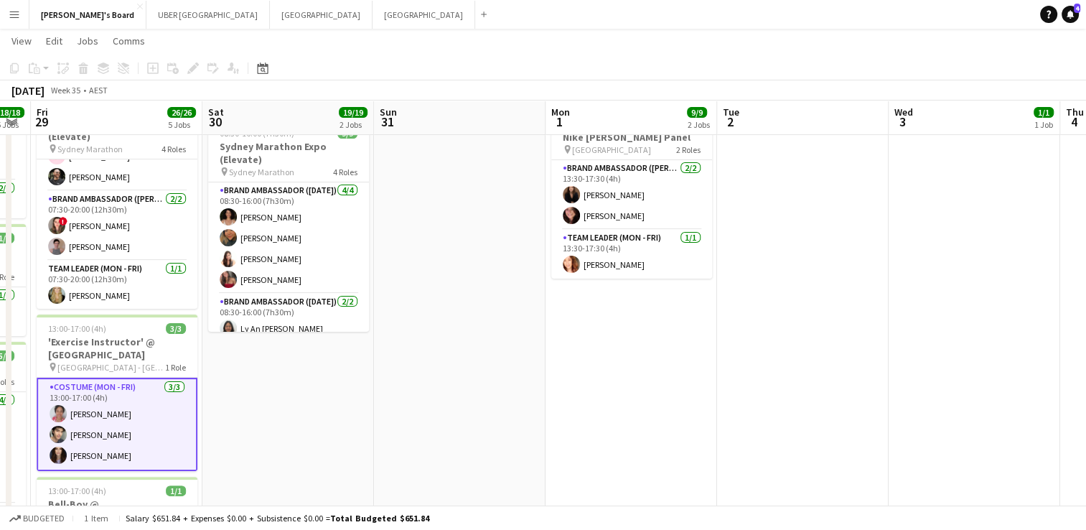
scroll to position [0, 629]
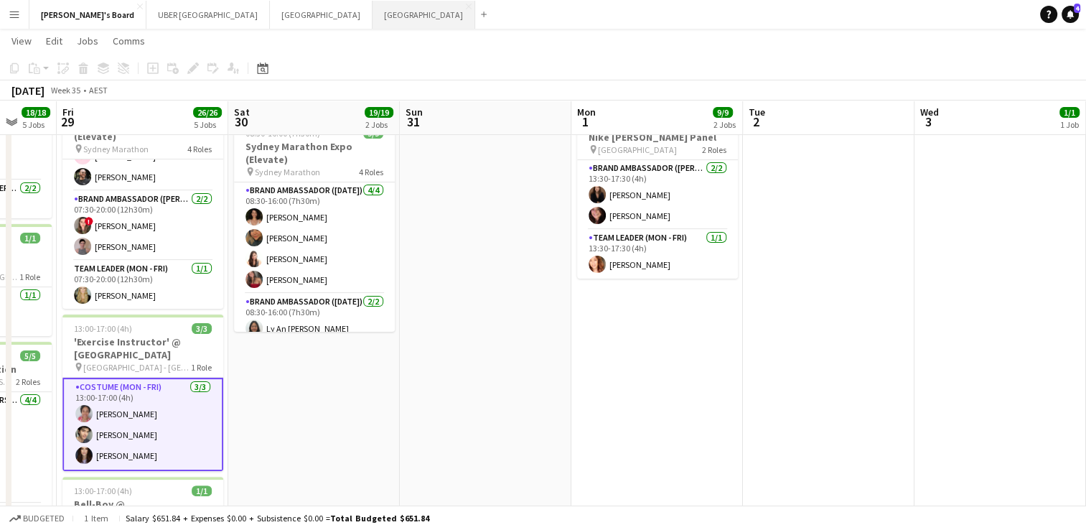
click at [372, 12] on button "Sydney Close" at bounding box center [423, 15] width 103 height 28
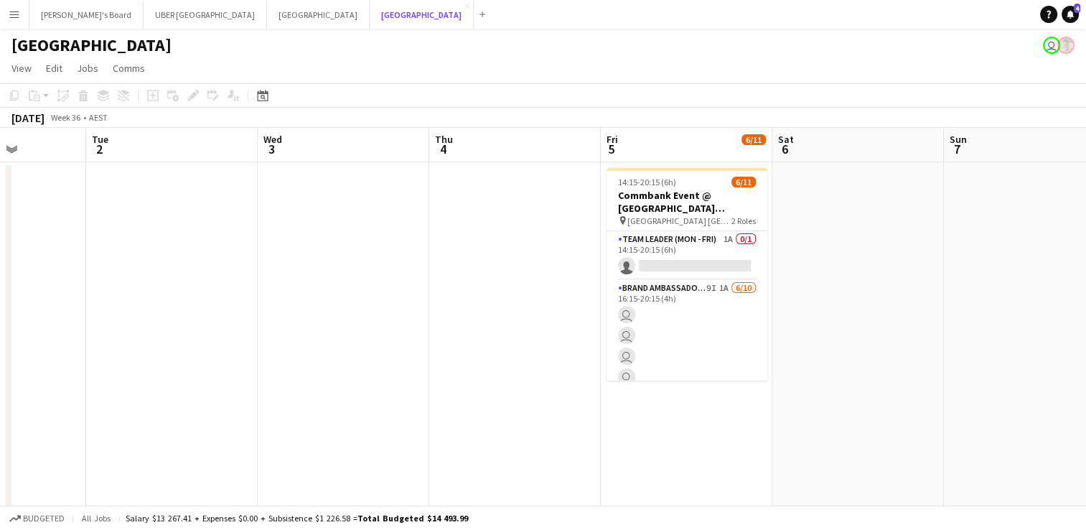
scroll to position [0, 561]
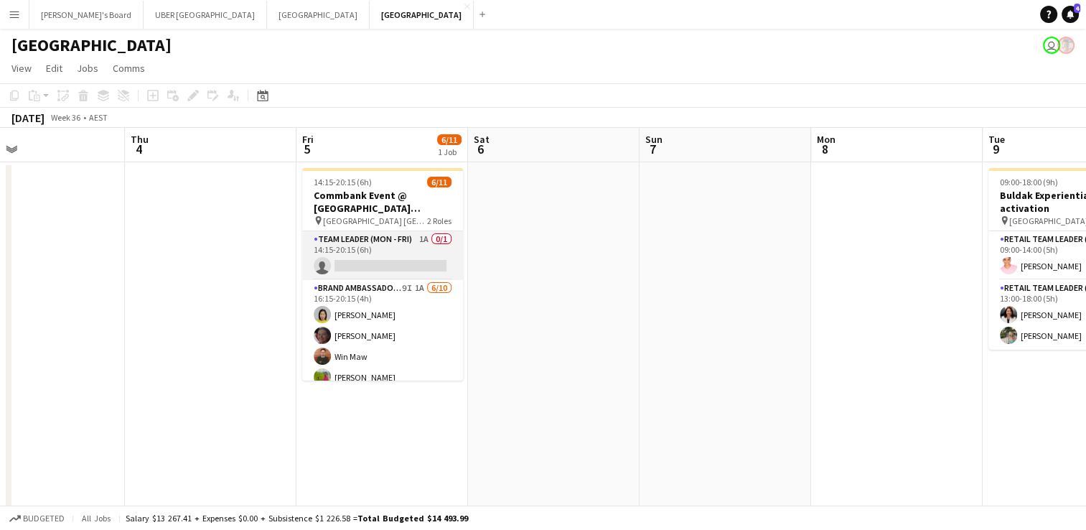
click at [399, 264] on app-card-role "Team Leader (Mon - Fri) 1A 0/1 14:15-20:15 (6h) single-neutral-actions" at bounding box center [382, 255] width 161 height 49
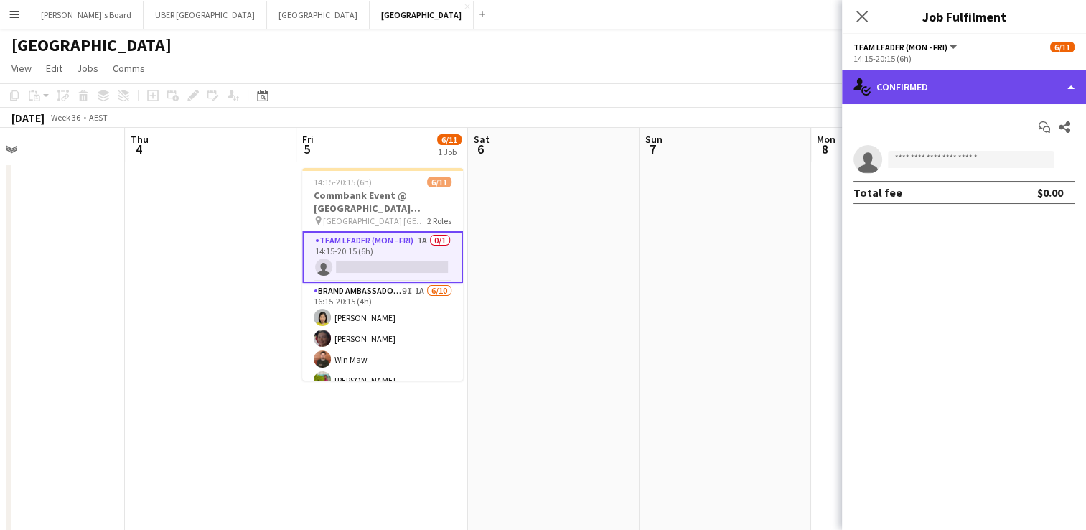
click at [965, 91] on div "single-neutral-actions-check-2 Confirmed" at bounding box center [964, 87] width 244 height 34
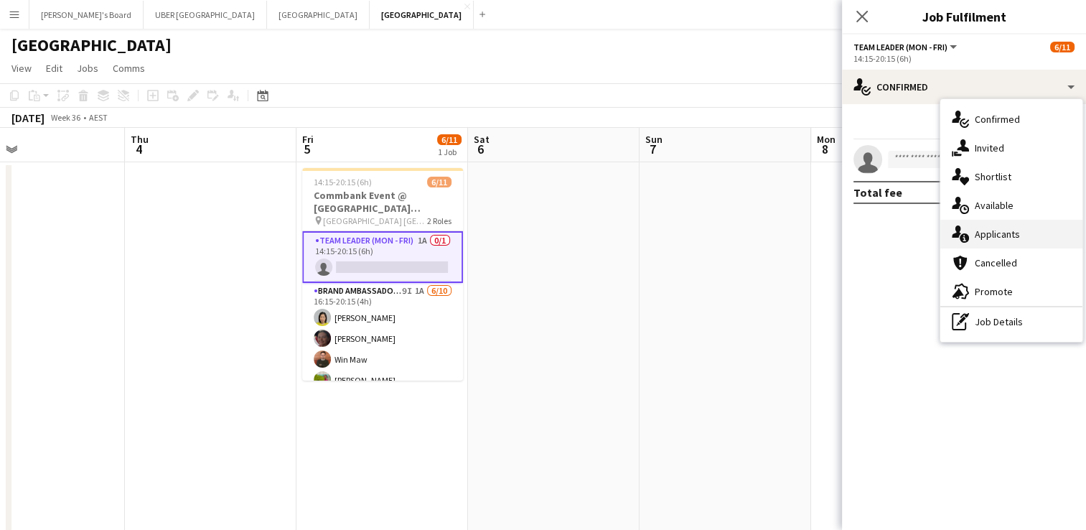
click at [979, 238] on div "single-neutral-actions-information Applicants" at bounding box center [1011, 234] width 142 height 29
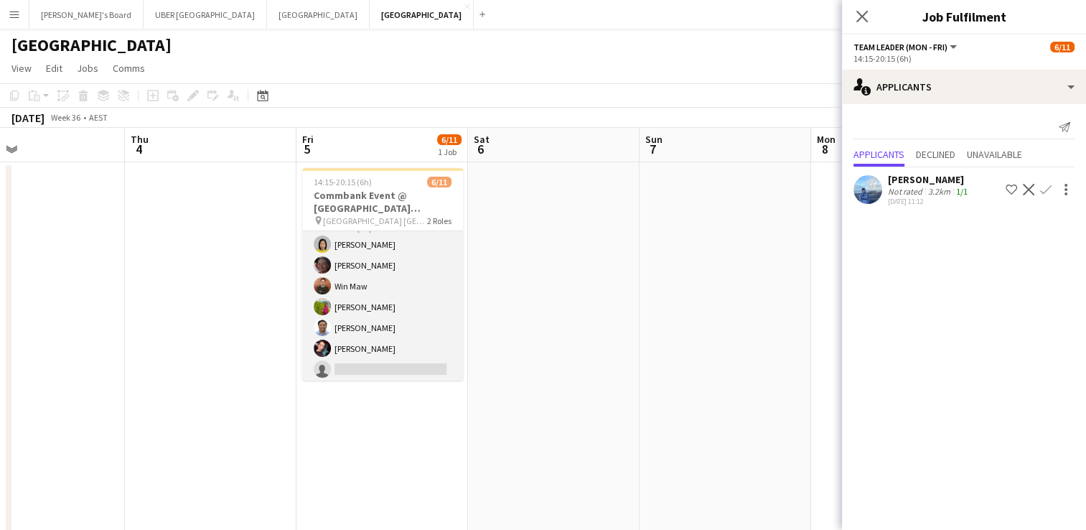
scroll to position [72, 0]
click at [358, 350] on app-card-role "Brand Ambassador (Mon - Fri) 9I 1A 6/10 16:15-20:15 (4h) Yadana Ni Ni Elisa Lew…" at bounding box center [382, 329] width 161 height 236
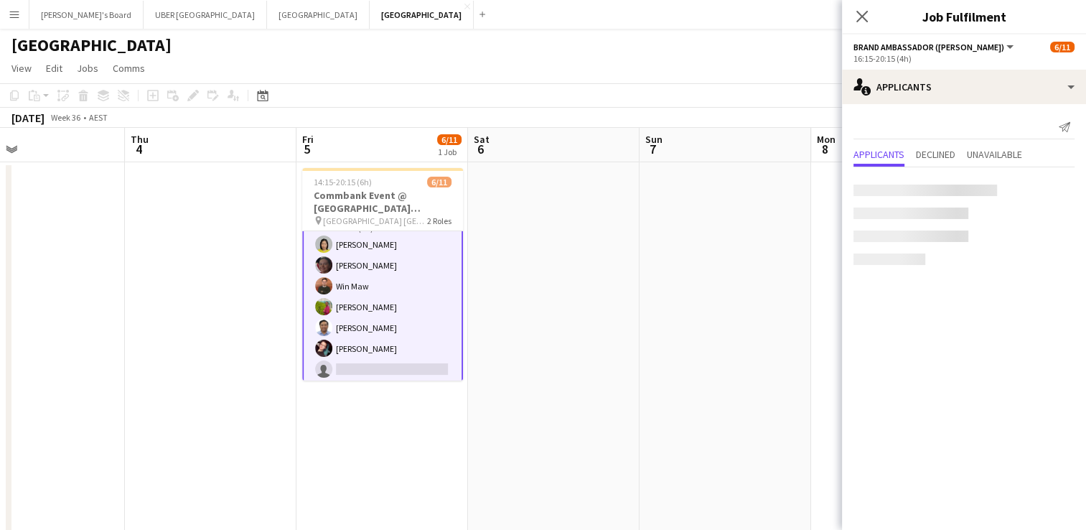
scroll to position [70, 0]
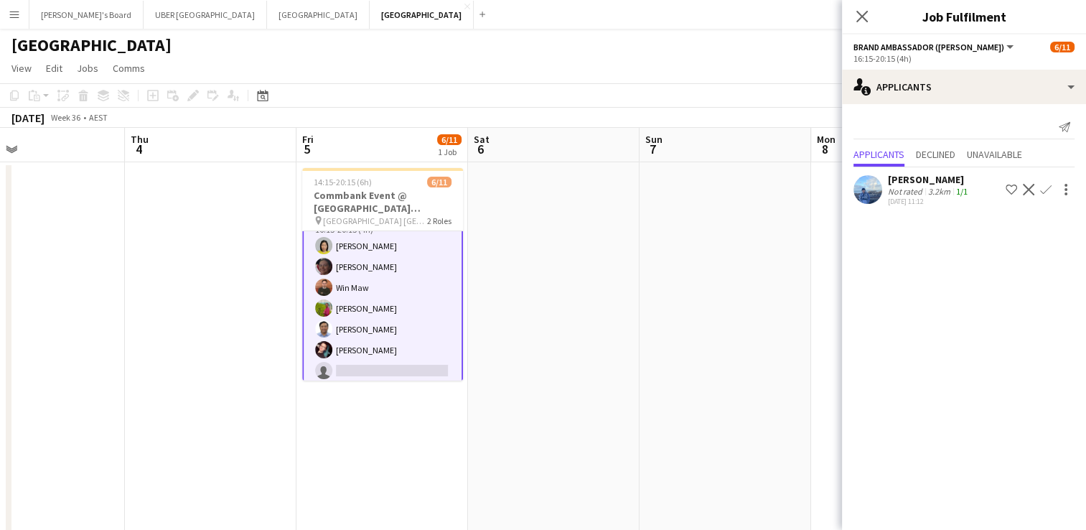
click at [359, 327] on app-card-role "Brand Ambassador (Mon - Fri) 9I 1A 6/10 16:15-20:15 (4h) Yadana Ni Ni Elisa Lew…" at bounding box center [382, 329] width 161 height 239
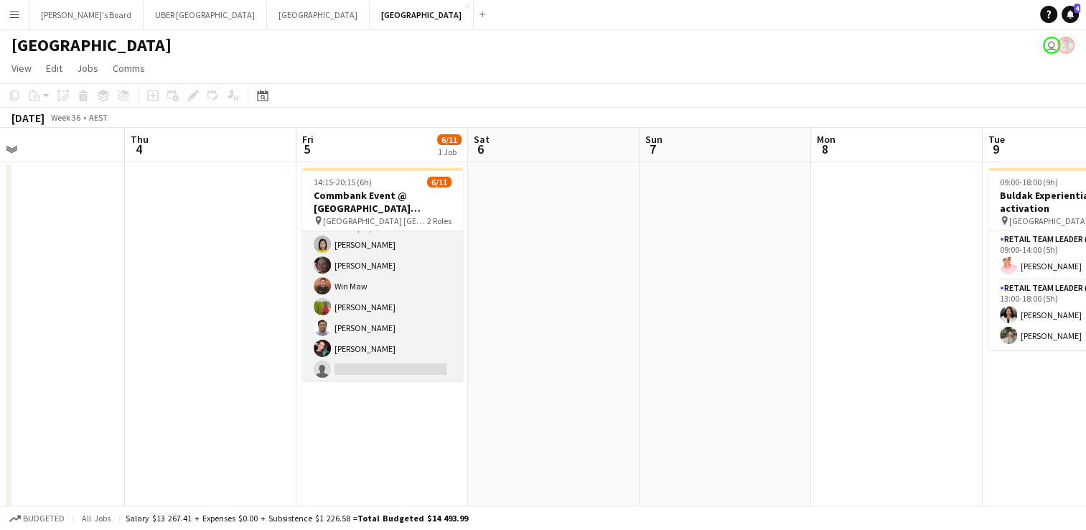
scroll to position [69, 0]
click at [350, 327] on app-card-role "Brand Ambassador (Mon - Fri) 9I 1A 6/10 16:15-20:15 (4h) Yadana Ni Ni Elisa Lew…" at bounding box center [382, 329] width 161 height 236
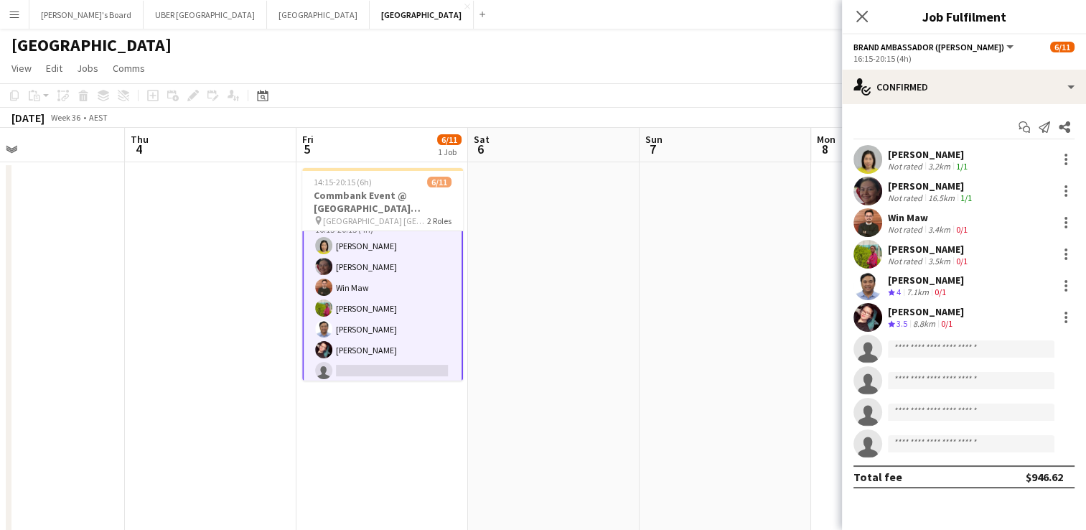
scroll to position [0, 0]
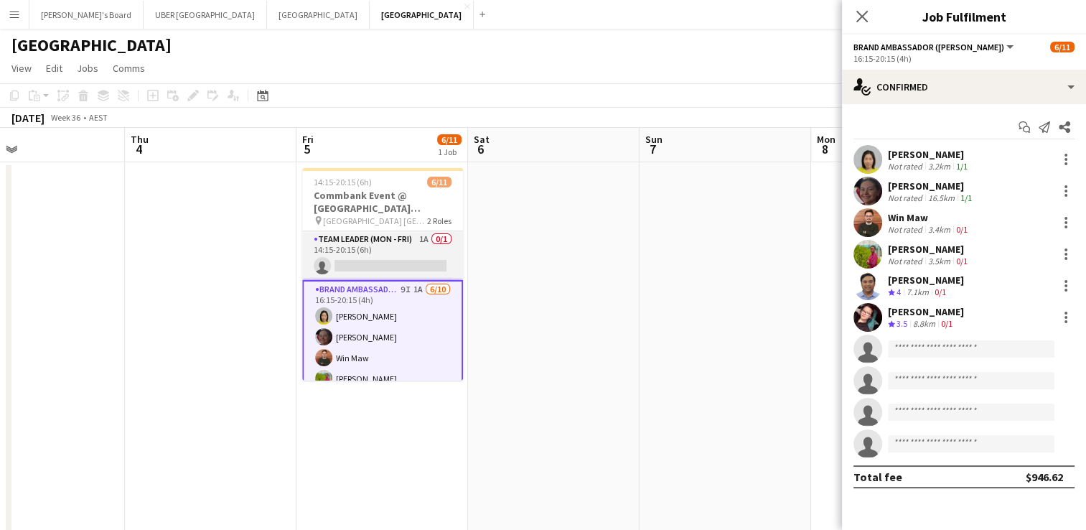
click at [388, 254] on app-card-role "Team Leader (Mon - Fri) 1A 0/1 14:15-20:15 (6h) single-neutral-actions" at bounding box center [382, 255] width 161 height 49
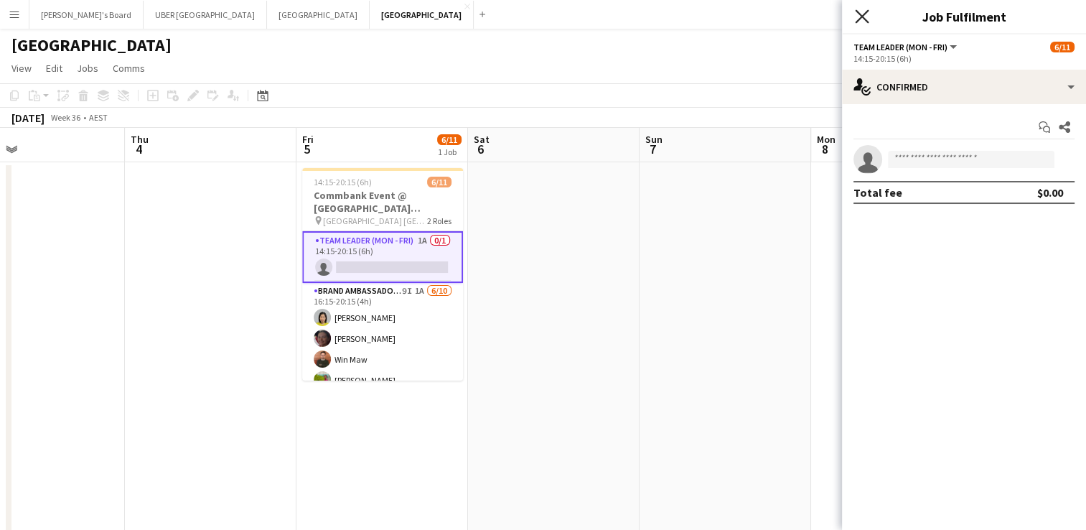
click at [861, 17] on icon at bounding box center [862, 16] width 14 height 14
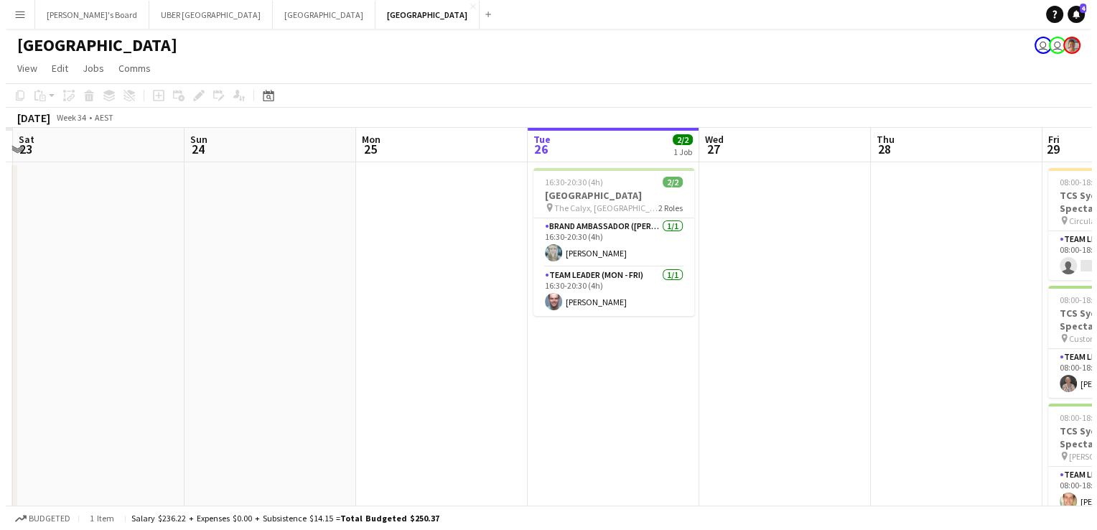
scroll to position [0, 336]
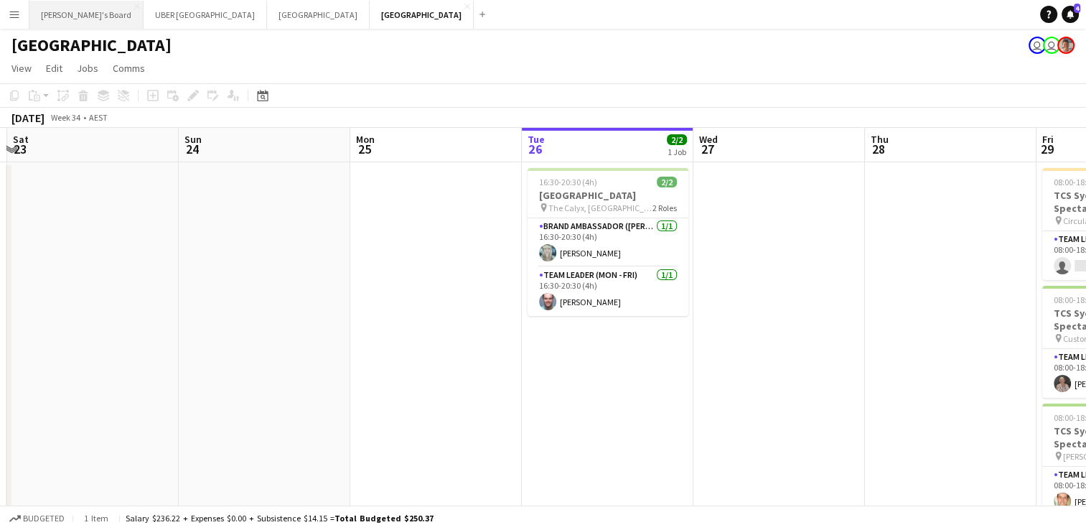
click at [63, 16] on button "Tennille's Board Close" at bounding box center [86, 15] width 114 height 28
